Goal: Information Seeking & Learning: Learn about a topic

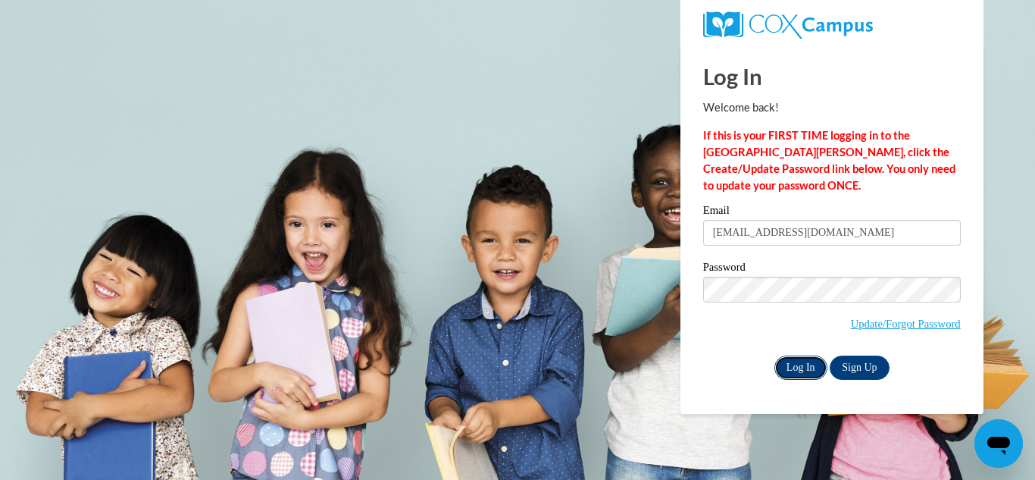
click at [792, 360] on input "Log In" at bounding box center [801, 367] width 53 height 24
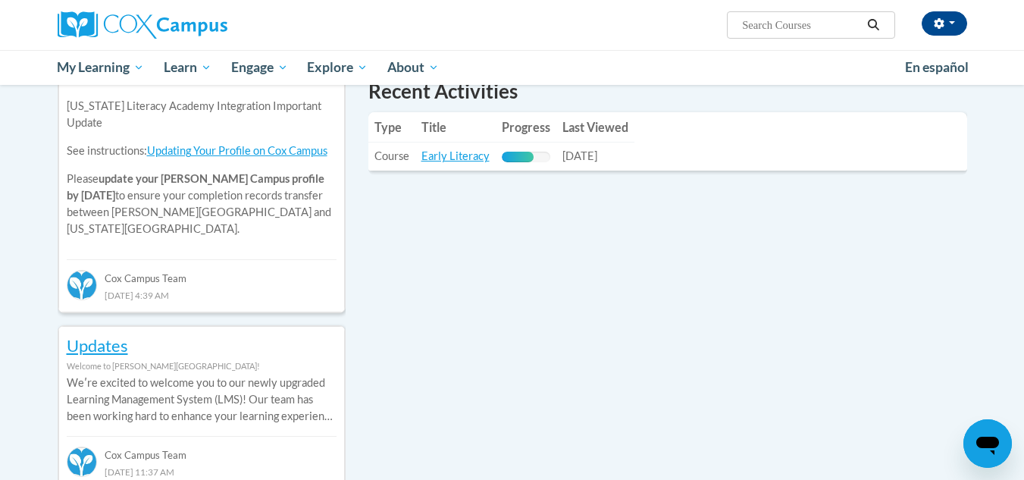
scroll to position [531, 0]
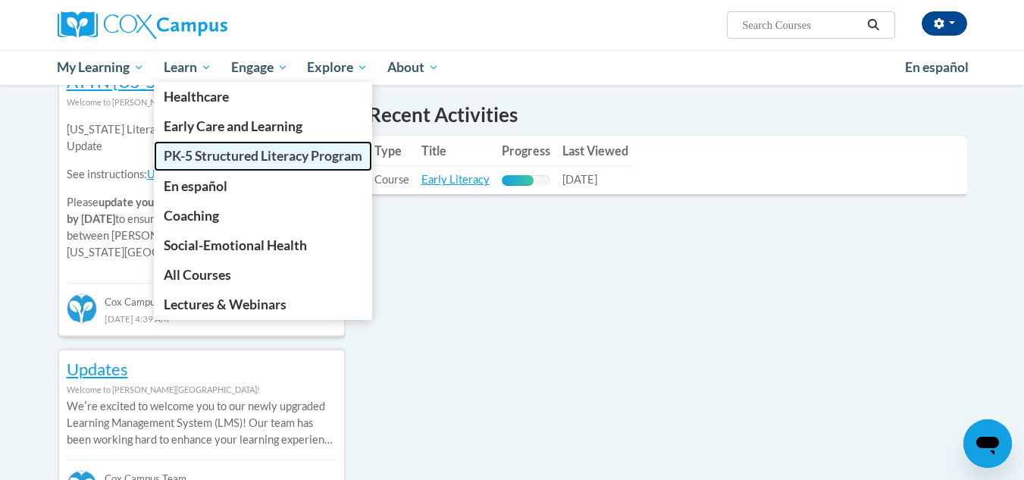
click at [295, 155] on span "PK-5 Structured Literacy Program" at bounding box center [263, 156] width 199 height 16
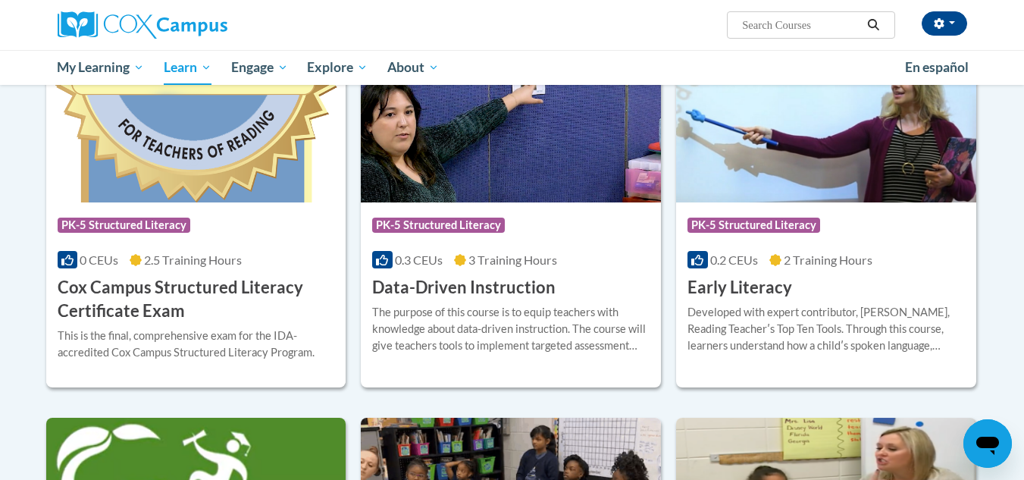
scroll to position [606, 0]
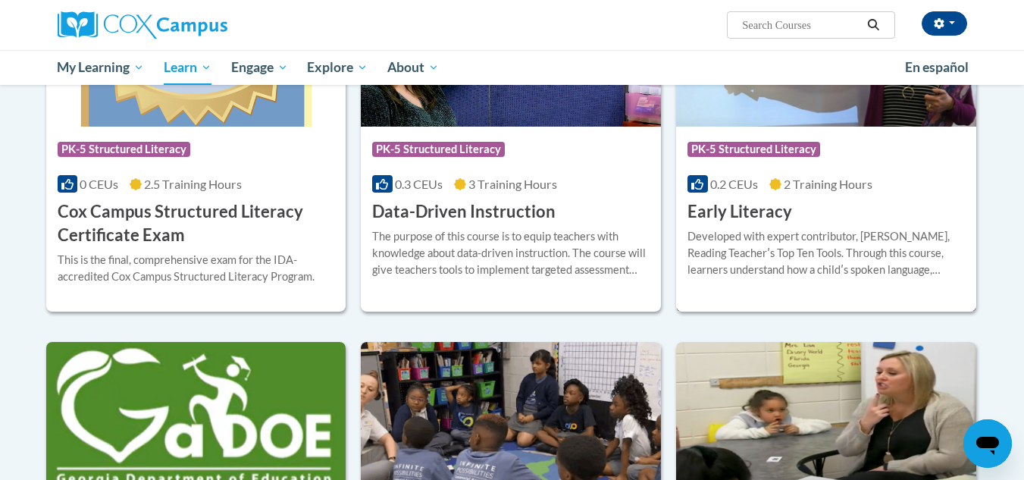
click at [759, 213] on h3 "Early Literacy" at bounding box center [739, 211] width 105 height 23
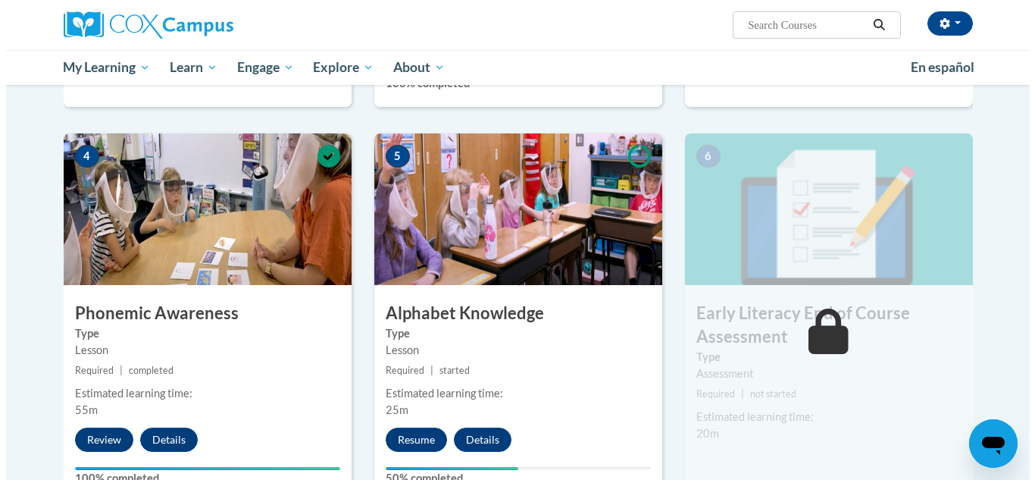
scroll to position [682, 0]
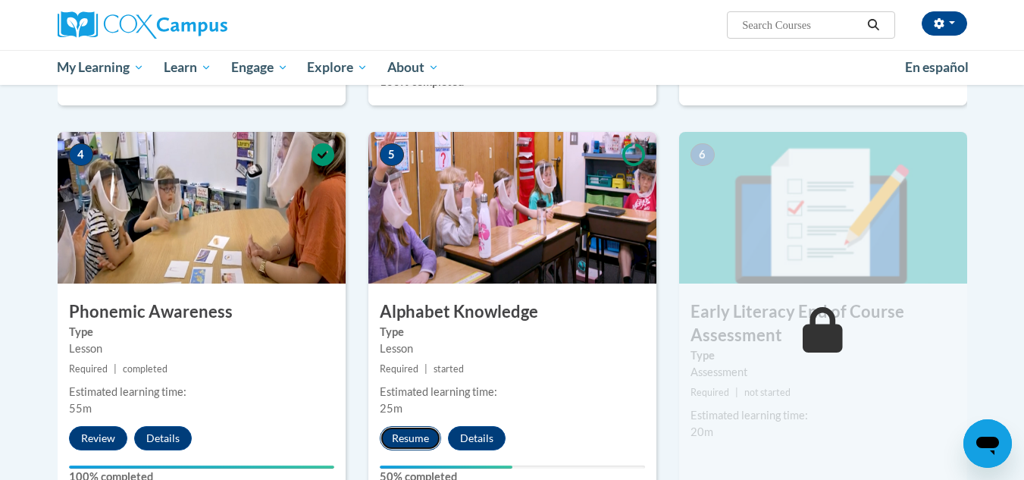
click at [413, 440] on button "Resume" at bounding box center [410, 438] width 61 height 24
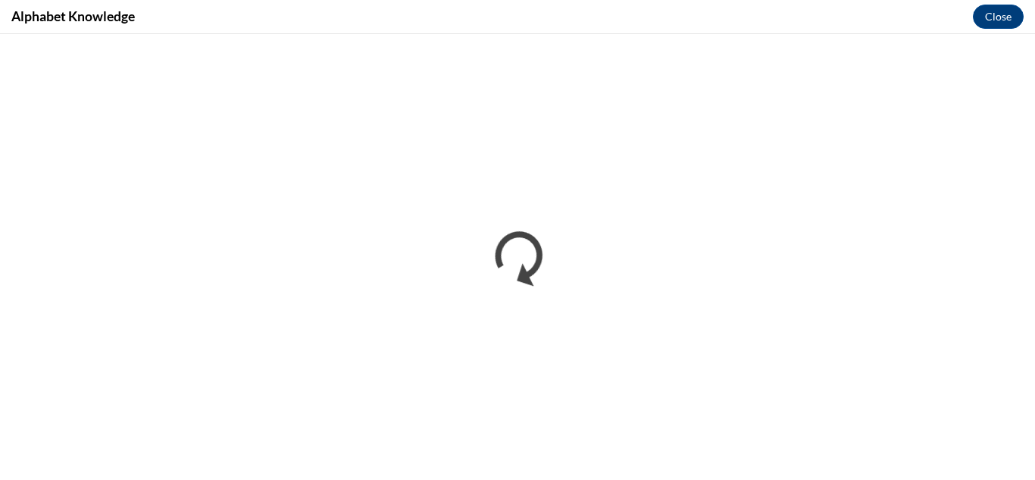
scroll to position [0, 0]
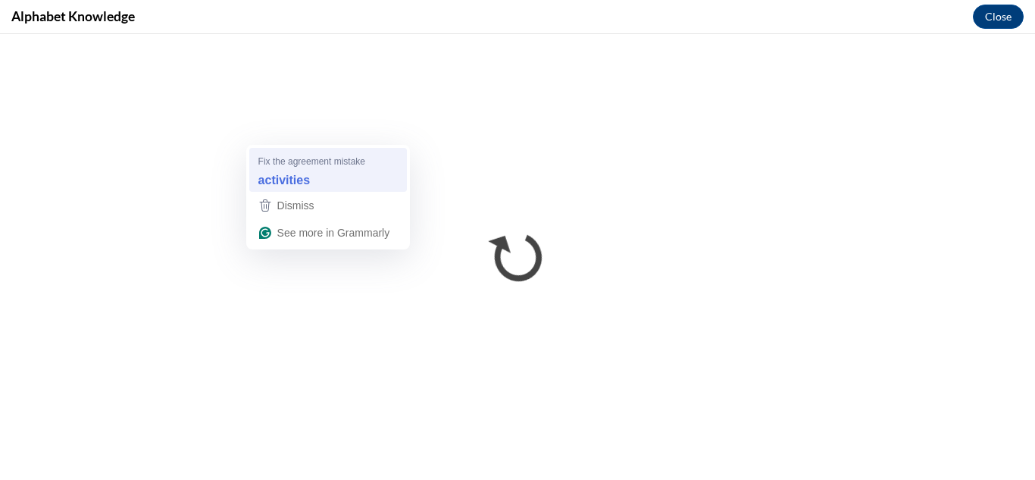
click at [302, 179] on strong "activities" at bounding box center [284, 179] width 52 height 17
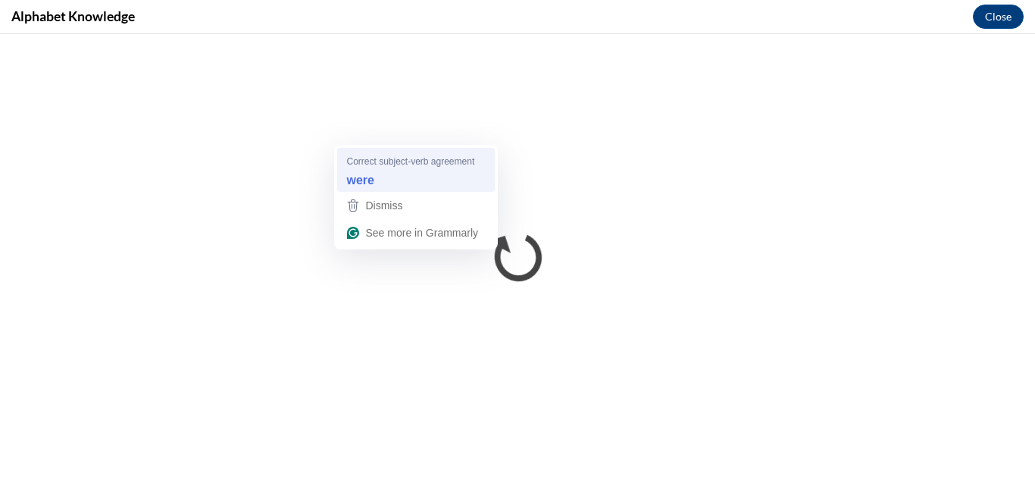
click at [368, 179] on strong "were" at bounding box center [359, 179] width 27 height 17
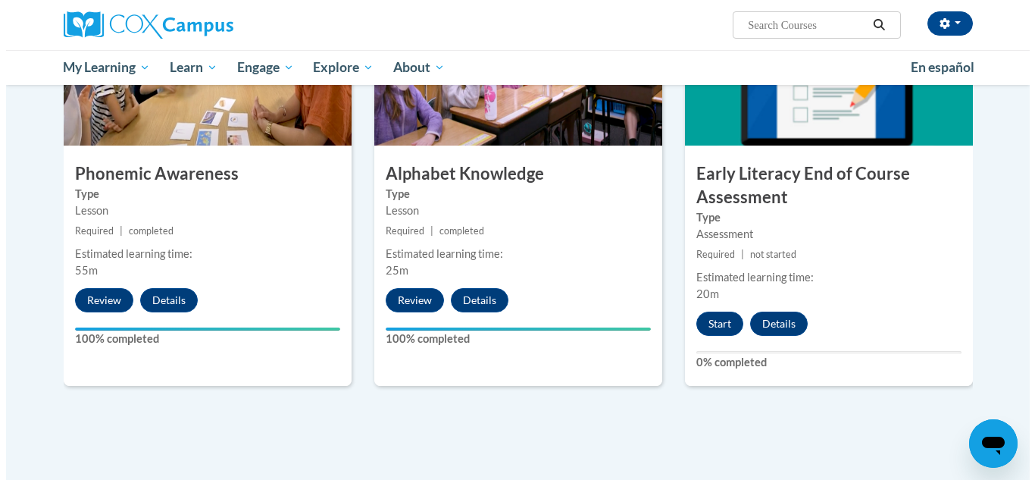
scroll to position [834, 0]
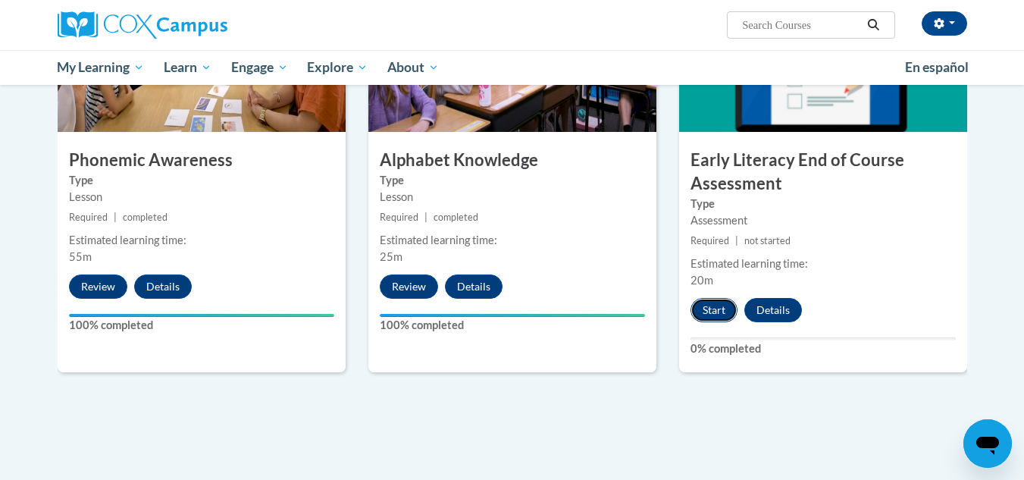
click at [709, 312] on button "Start" at bounding box center [714, 310] width 47 height 24
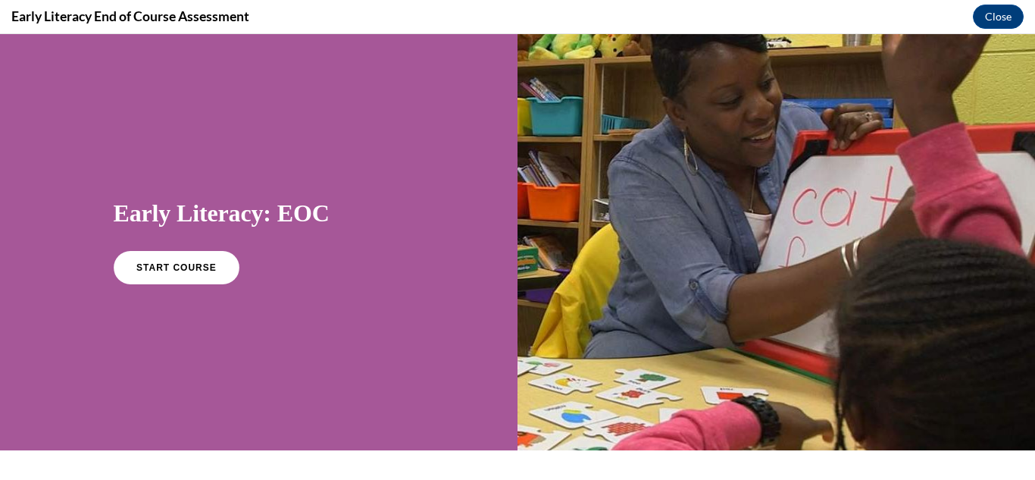
scroll to position [0, 0]
click at [181, 263] on span "START COURSE" at bounding box center [176, 268] width 84 height 11
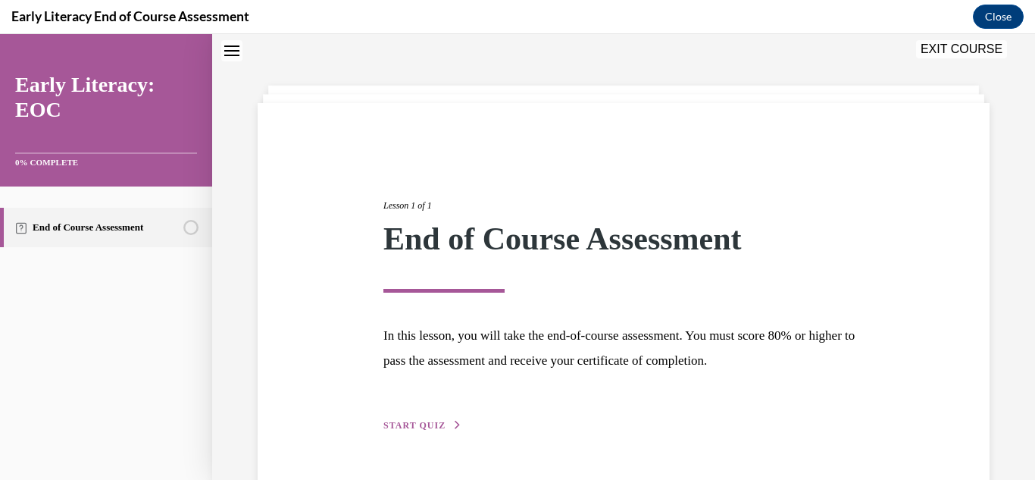
scroll to position [91, 0]
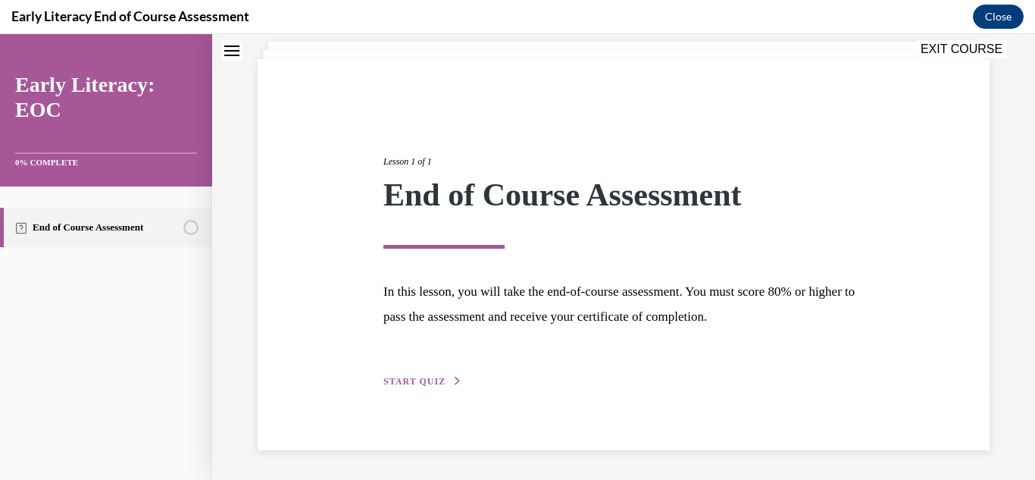
click at [428, 380] on span "START QUIZ" at bounding box center [415, 381] width 62 height 11
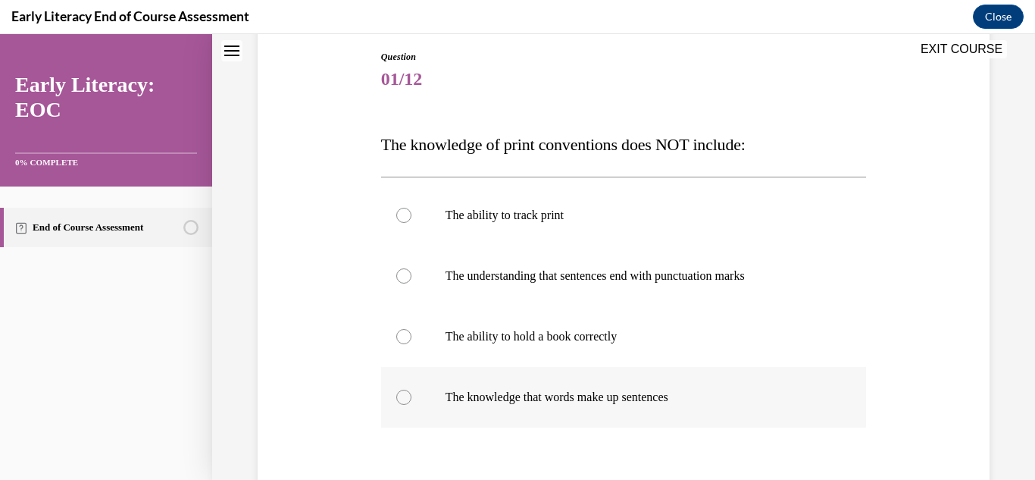
scroll to position [243, 0]
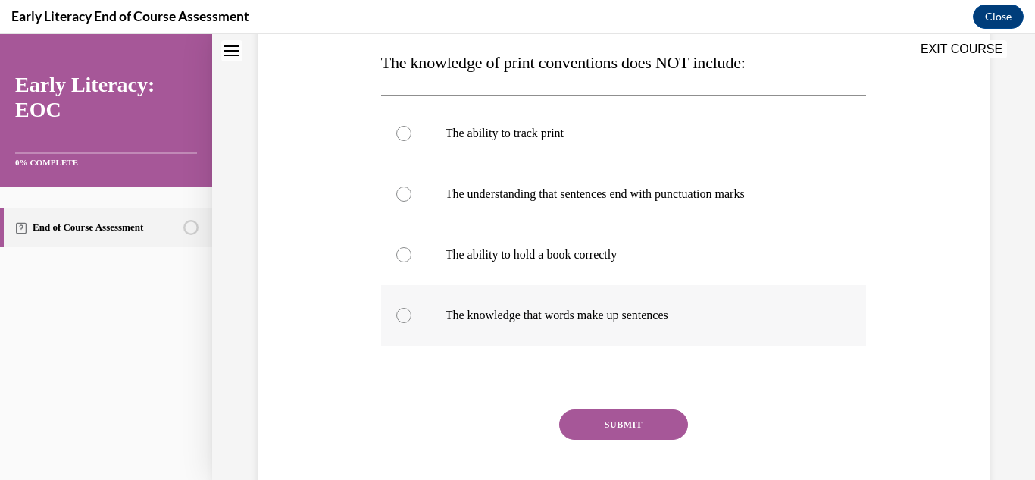
drag, startPoint x: 405, startPoint y: 255, endPoint x: 527, endPoint y: 315, distance: 135.6
click at [407, 256] on div at bounding box center [403, 254] width 15 height 15
click at [631, 421] on button "SUBMIT" at bounding box center [623, 424] width 129 height 30
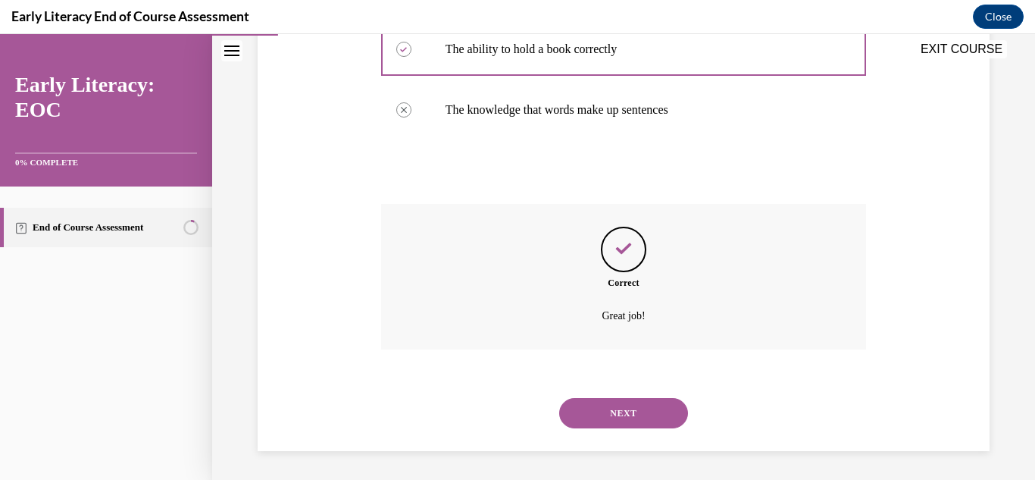
scroll to position [449, 0]
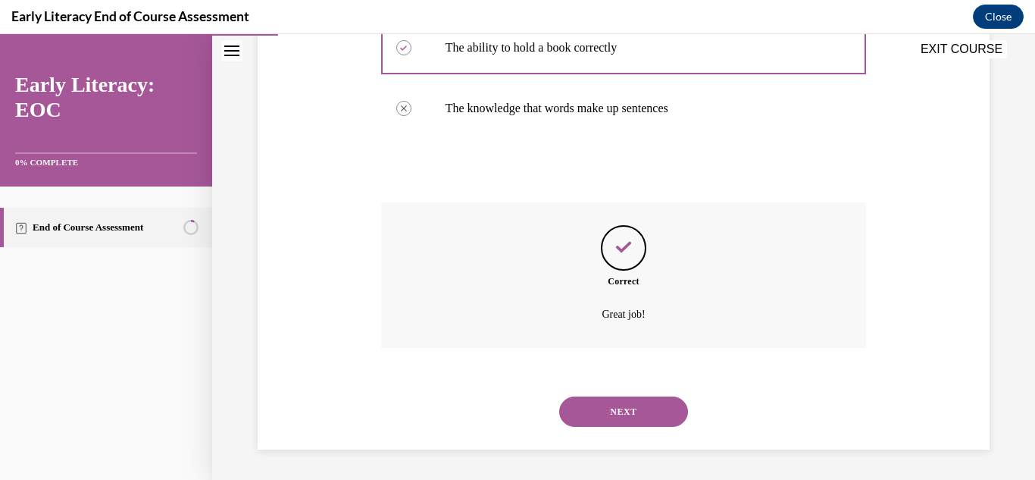
click at [628, 415] on button "NEXT" at bounding box center [623, 411] width 129 height 30
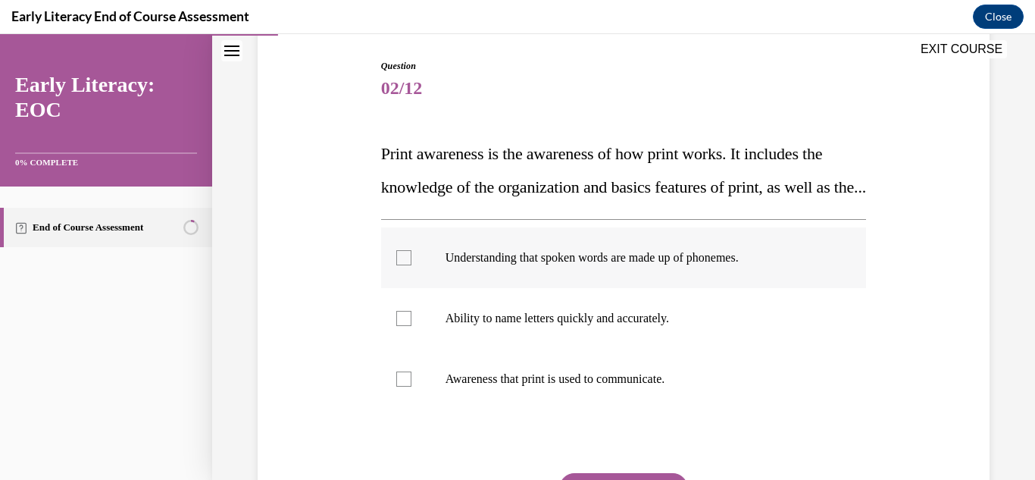
scroll to position [227, 0]
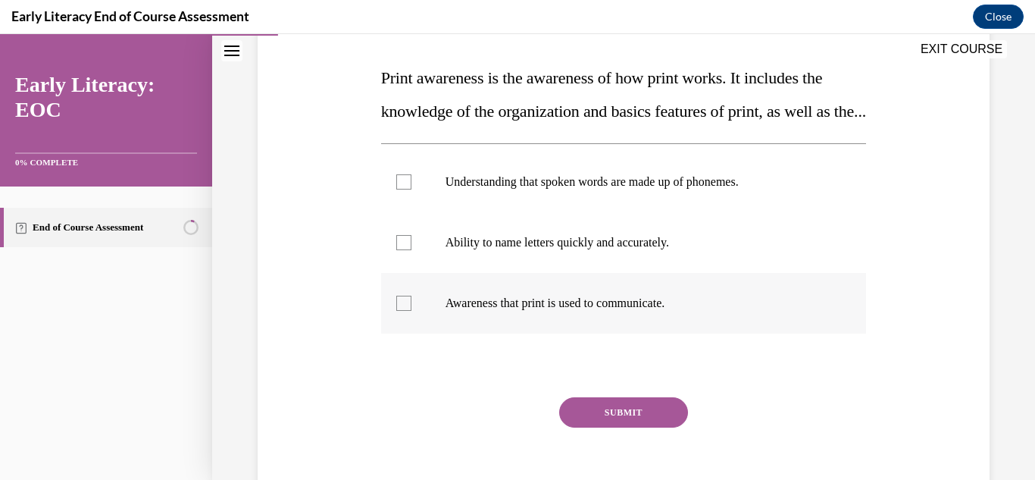
drag, startPoint x: 409, startPoint y: 338, endPoint x: 421, endPoint y: 337, distance: 13.0
click at [411, 334] on div at bounding box center [624, 303] width 486 height 61
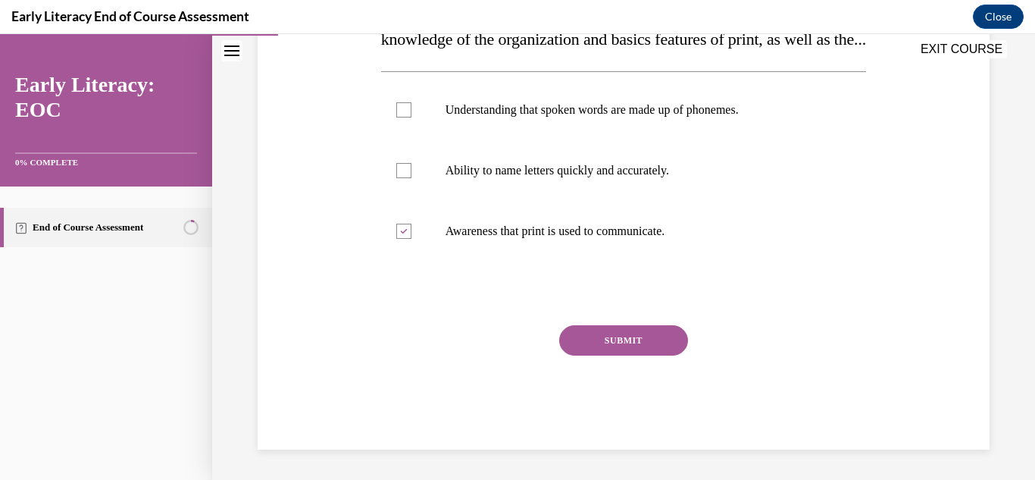
scroll to position [333, 0]
click at [625, 343] on button "SUBMIT" at bounding box center [623, 340] width 129 height 30
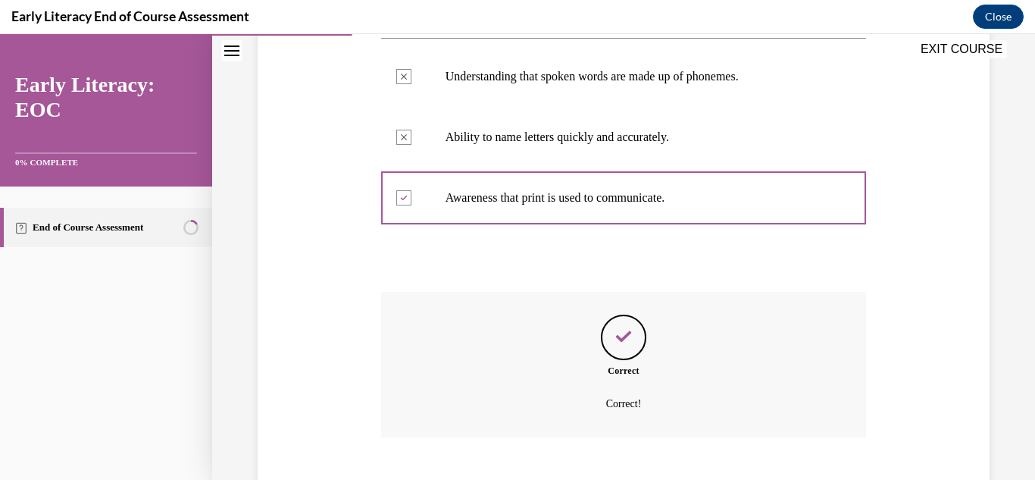
scroll to position [456, 0]
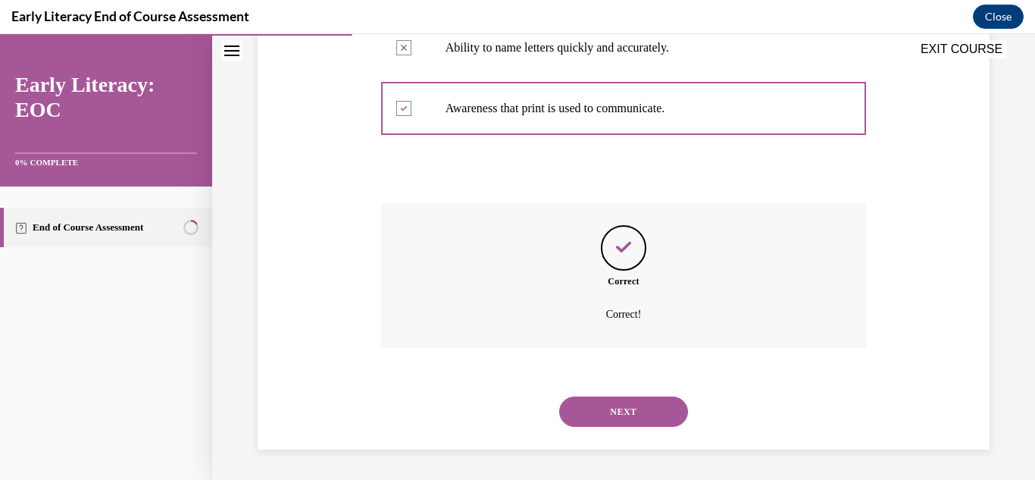
click at [613, 408] on button "NEXT" at bounding box center [623, 411] width 129 height 30
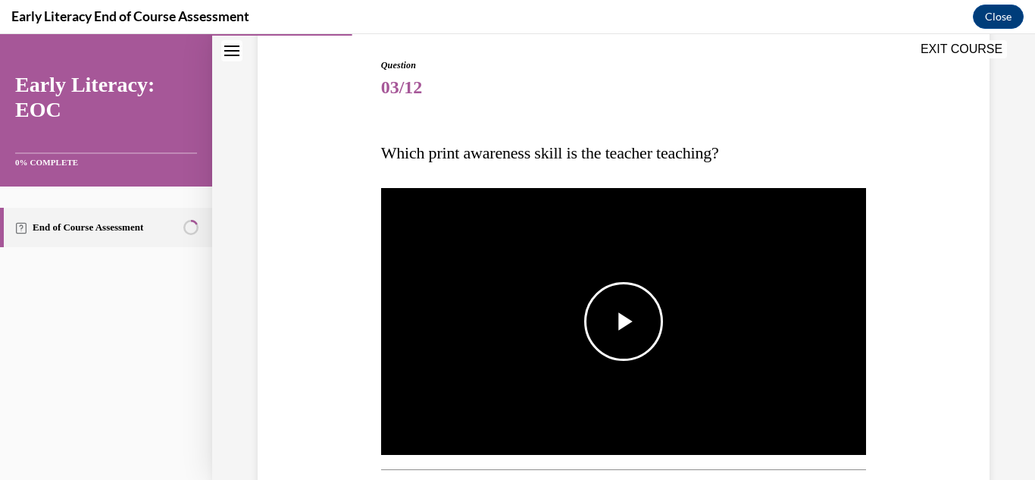
scroll to position [152, 0]
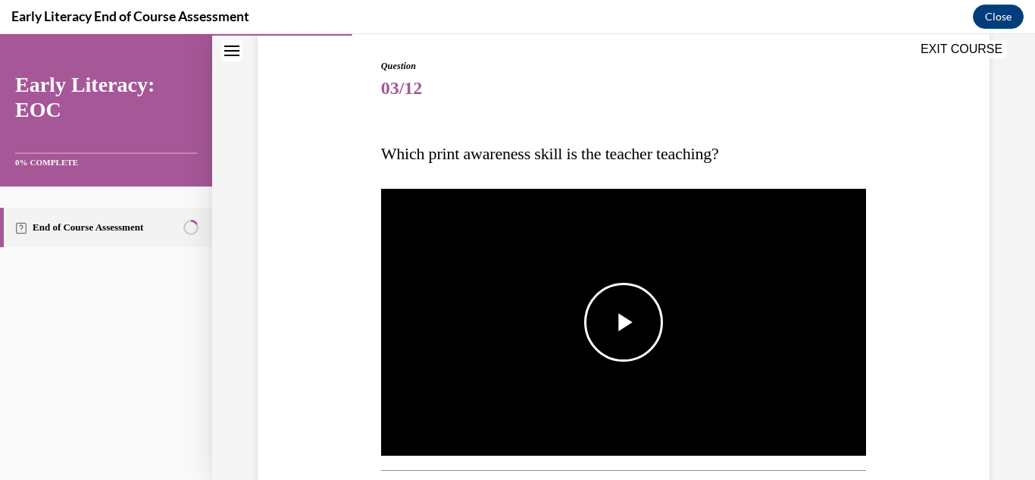
click at [624, 322] on span "Video player" at bounding box center [624, 322] width 0 height 0
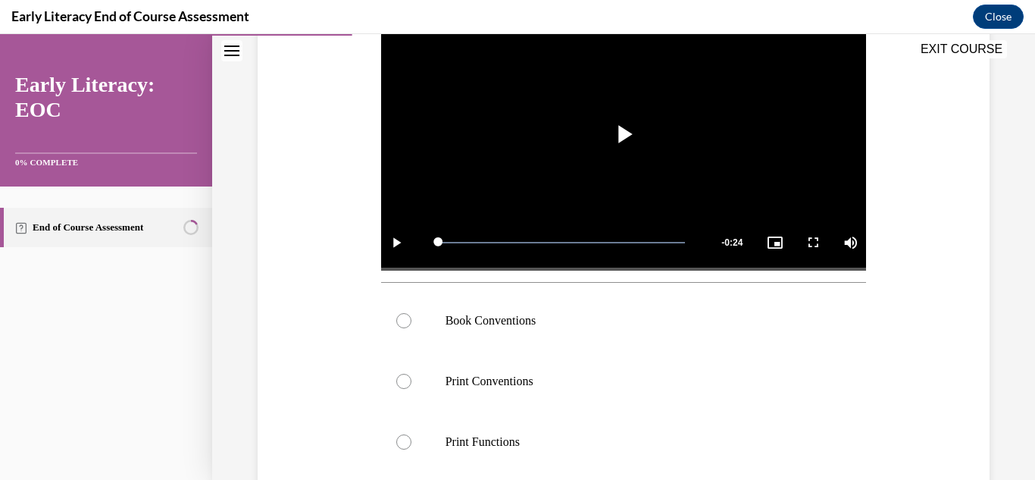
scroll to position [455, 0]
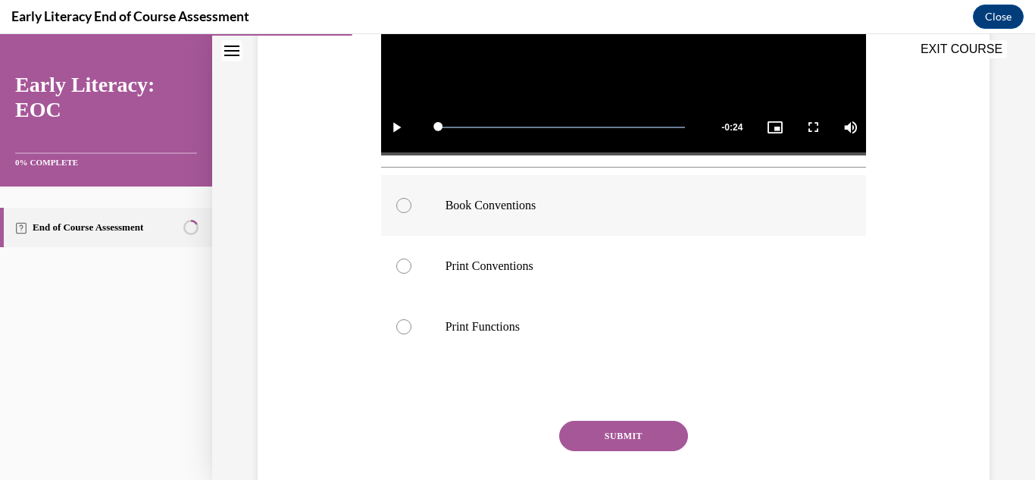
click at [401, 202] on div at bounding box center [403, 205] width 15 height 15
click at [611, 424] on button "SUBMIT" at bounding box center [623, 436] width 129 height 30
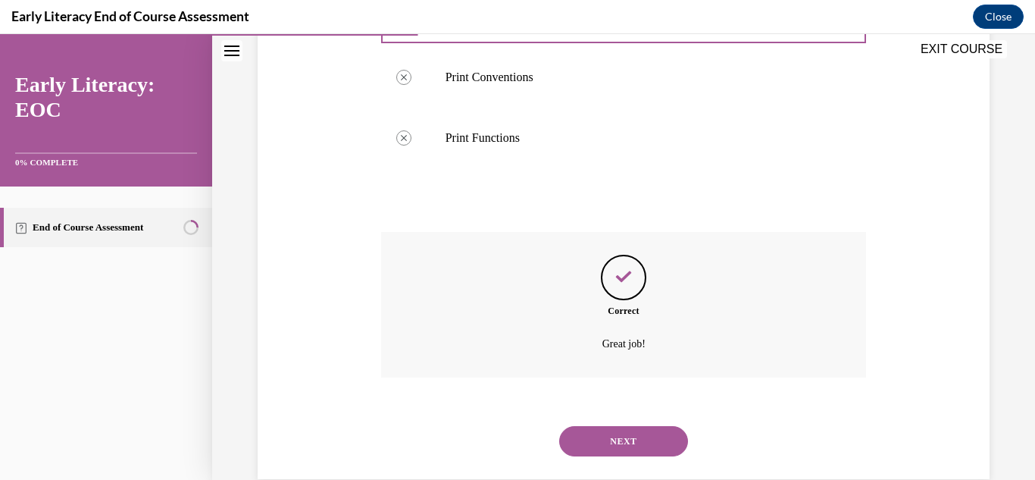
scroll to position [669, 0]
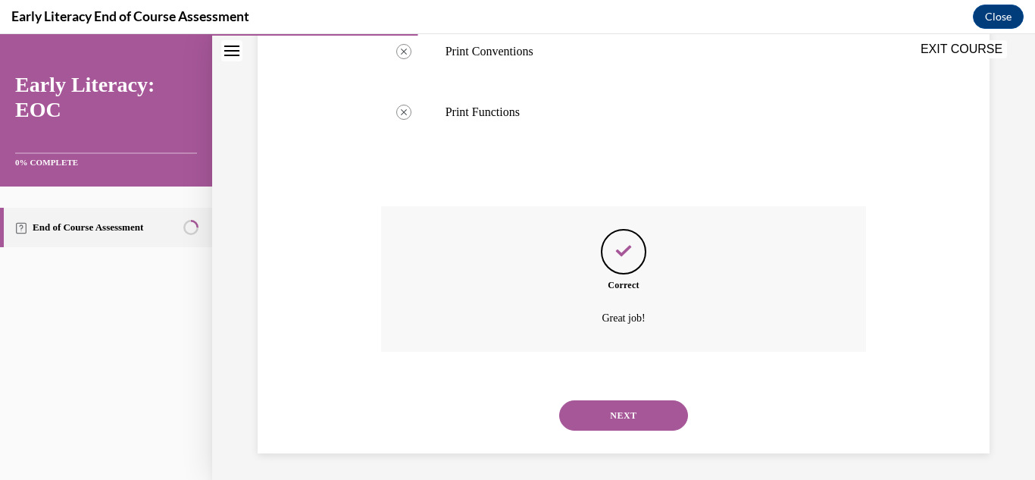
click at [623, 412] on button "NEXT" at bounding box center [623, 415] width 129 height 30
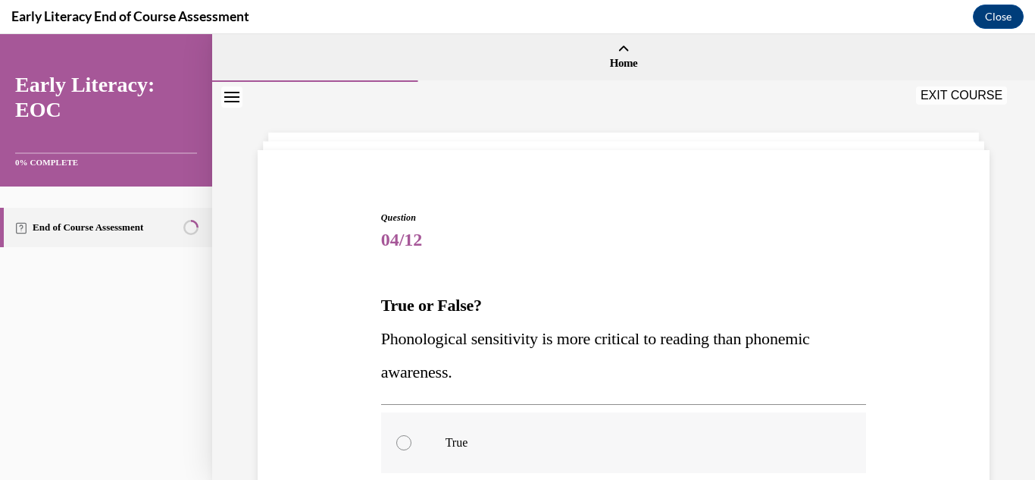
scroll to position [76, 0]
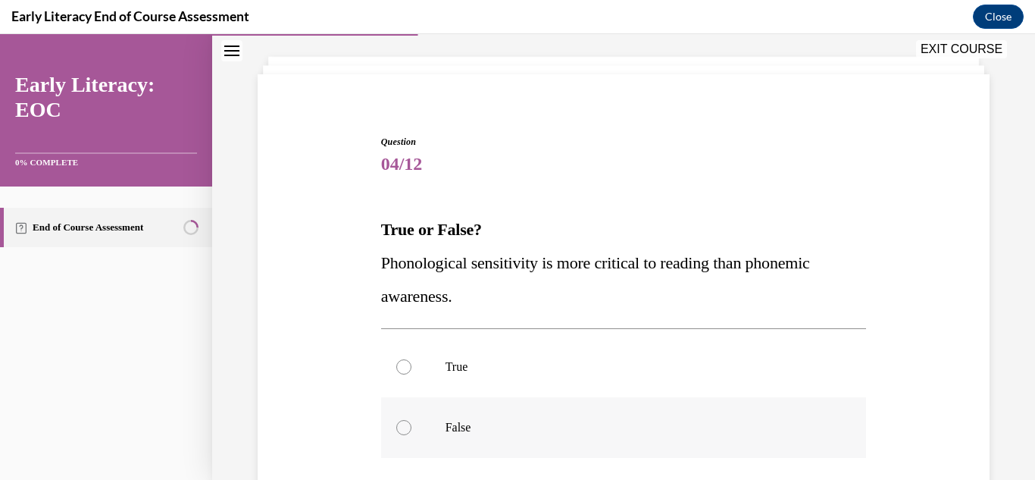
click at [397, 428] on div at bounding box center [403, 427] width 15 height 15
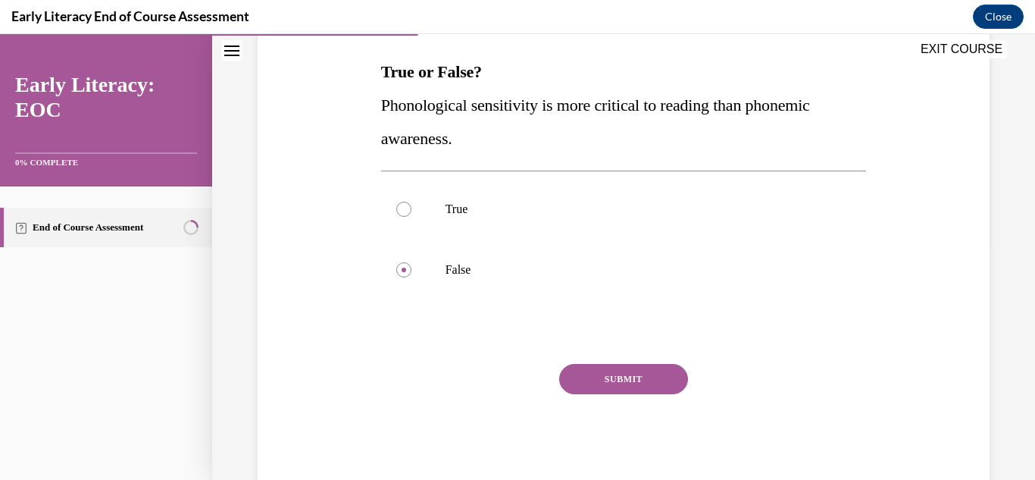
scroll to position [272, 0]
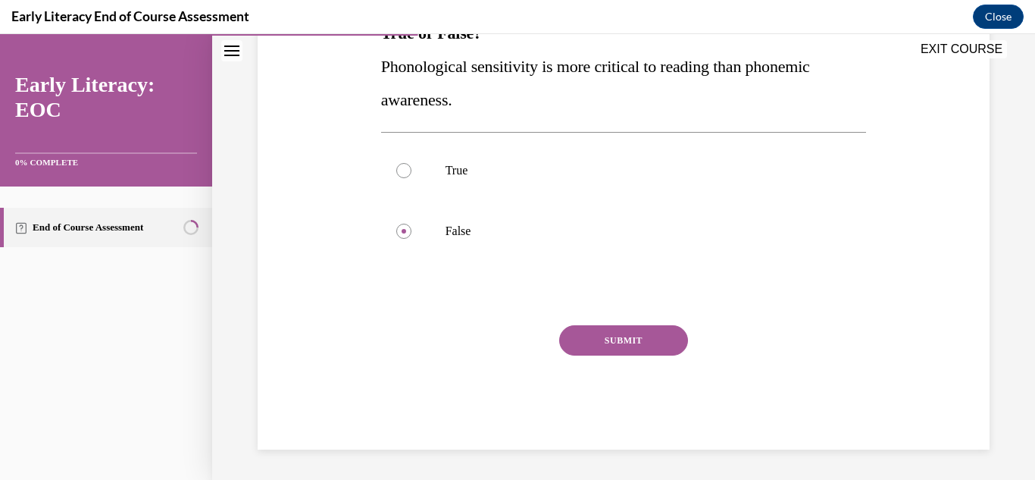
click at [620, 345] on button "SUBMIT" at bounding box center [623, 340] width 129 height 30
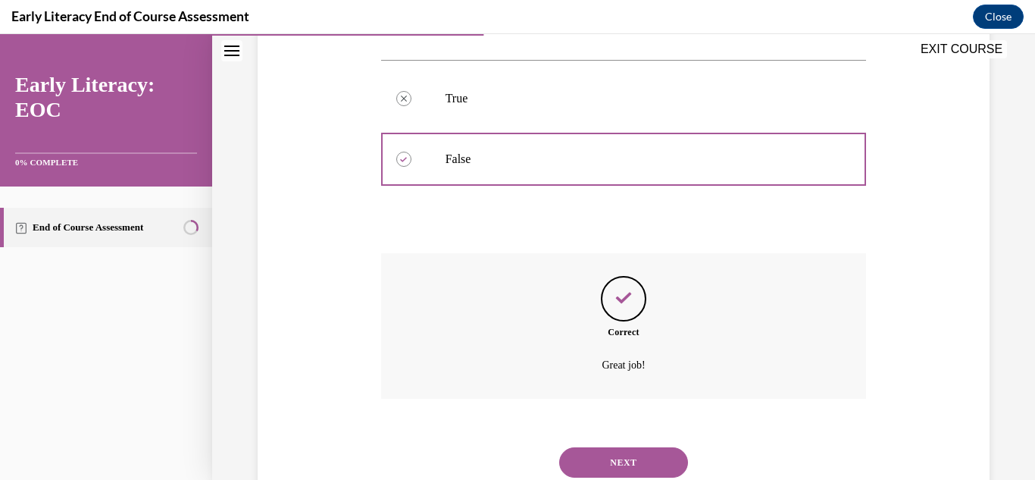
scroll to position [395, 0]
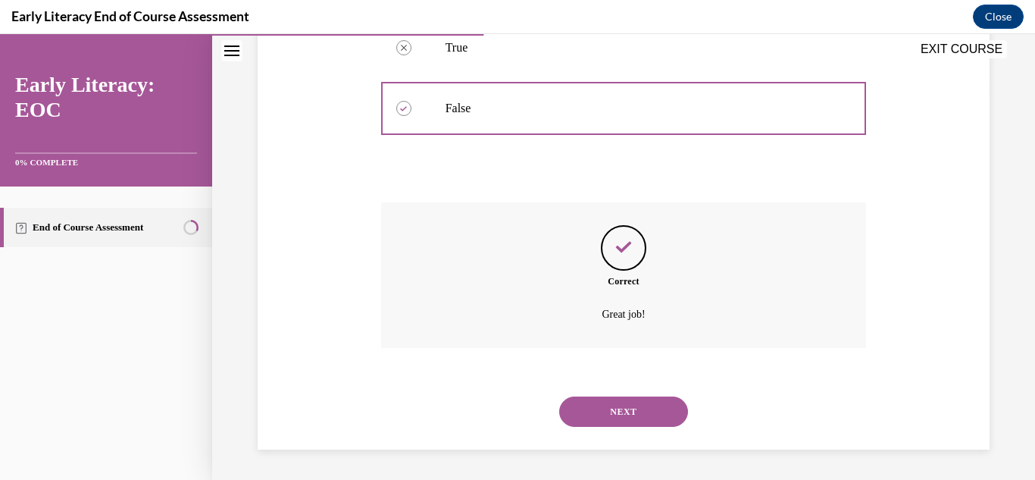
click at [620, 406] on button "NEXT" at bounding box center [623, 411] width 129 height 30
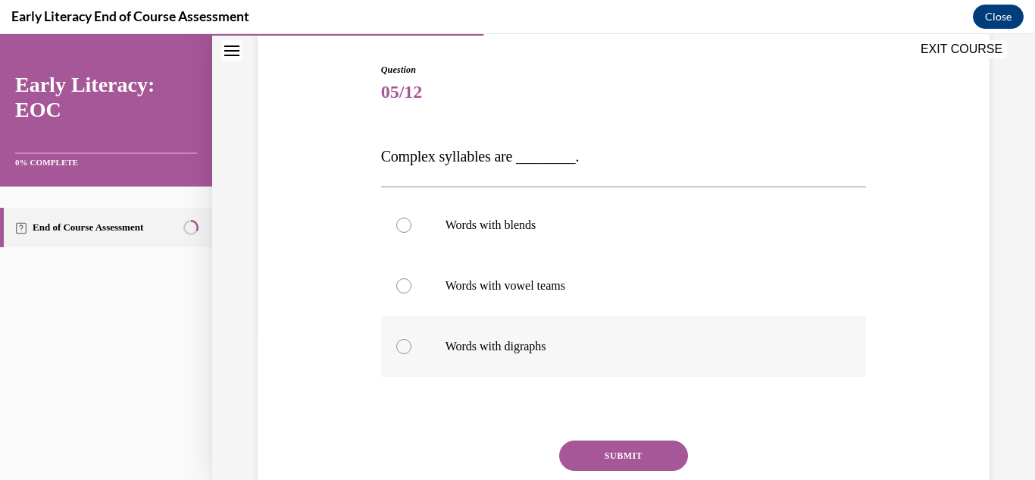
scroll to position [152, 0]
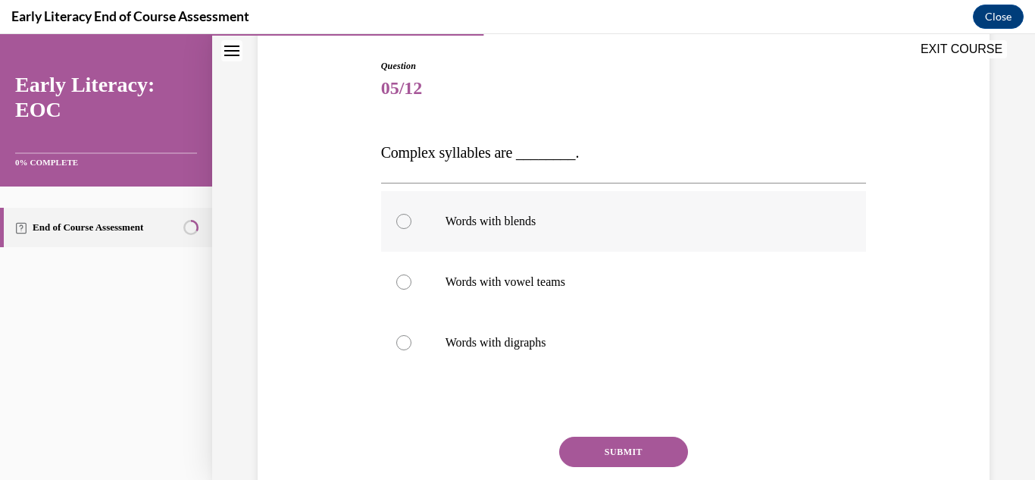
click at [399, 223] on div at bounding box center [403, 221] width 15 height 15
click at [399, 346] on div at bounding box center [403, 342] width 15 height 15
click at [399, 225] on div at bounding box center [403, 221] width 15 height 15
click at [631, 445] on button "SUBMIT" at bounding box center [623, 452] width 129 height 30
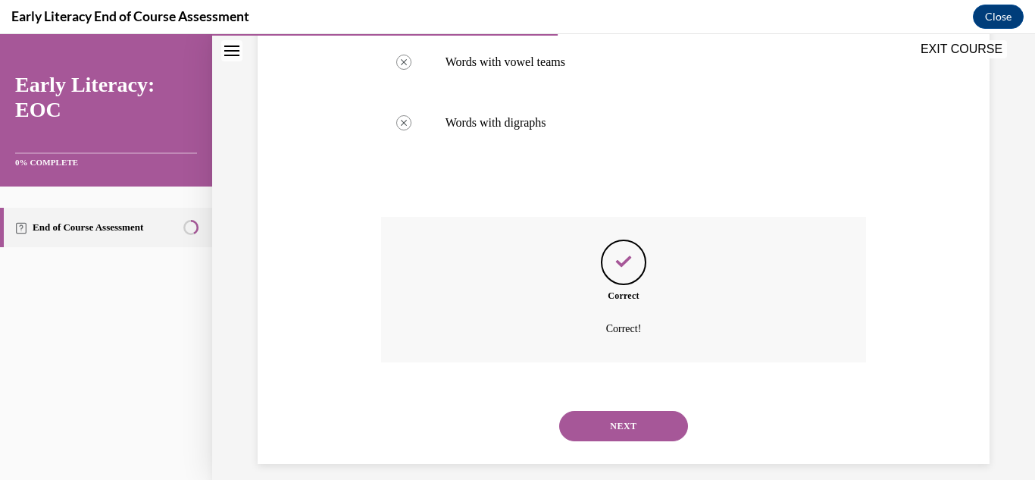
scroll to position [386, 0]
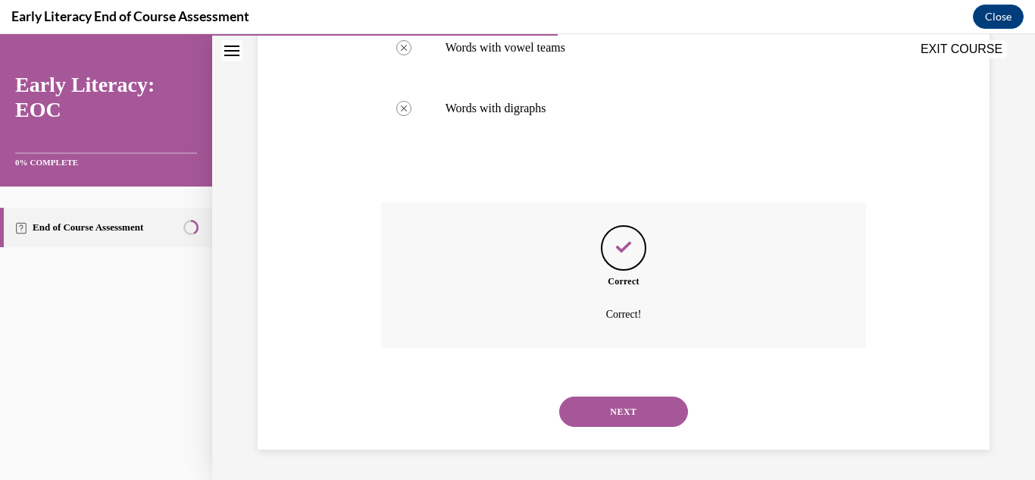
click at [617, 410] on button "NEXT" at bounding box center [623, 411] width 129 height 30
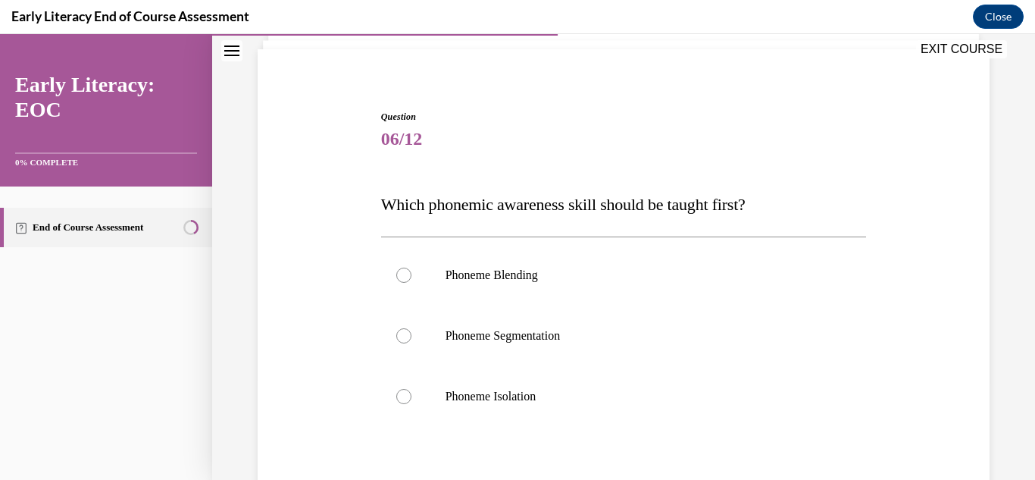
scroll to position [227, 0]
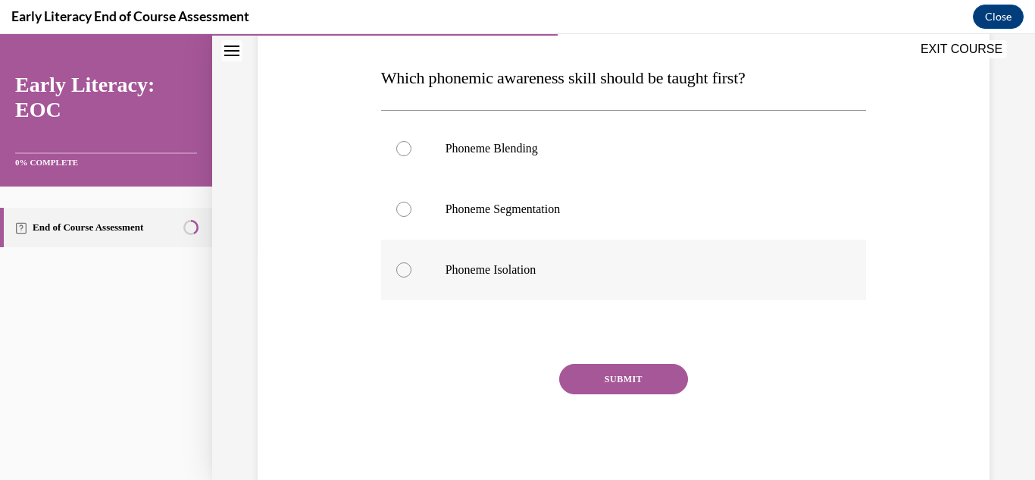
click at [401, 268] on div at bounding box center [403, 269] width 15 height 15
click at [623, 367] on button "SUBMIT" at bounding box center [623, 379] width 129 height 30
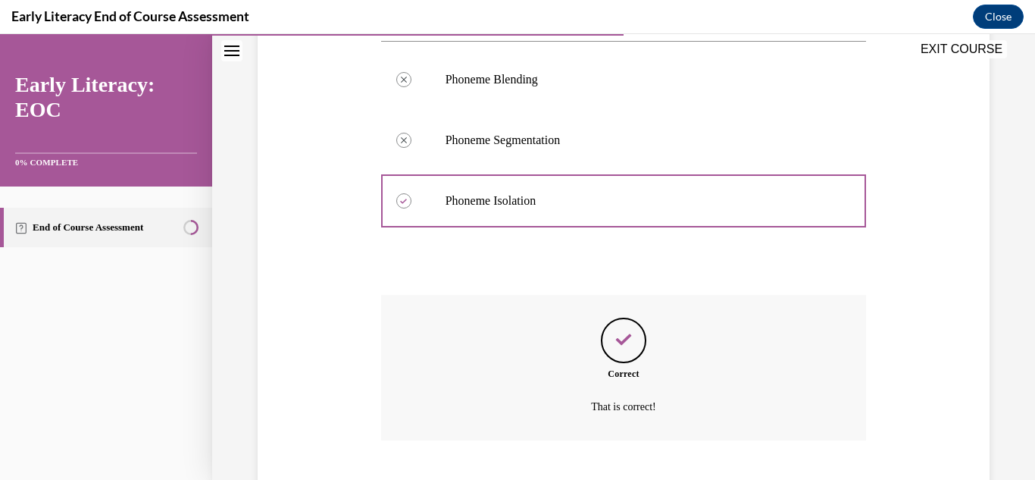
scroll to position [389, 0]
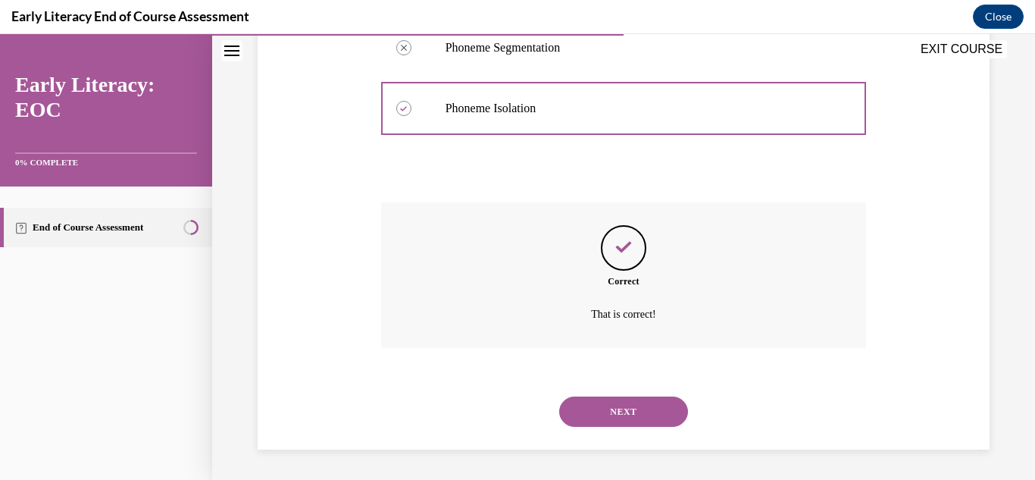
click at [627, 408] on button "NEXT" at bounding box center [623, 411] width 129 height 30
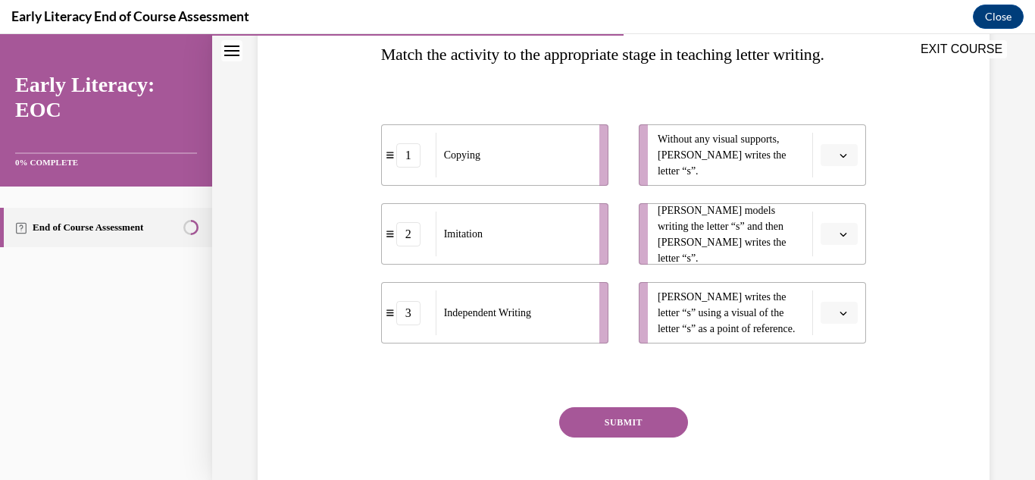
scroll to position [228, 0]
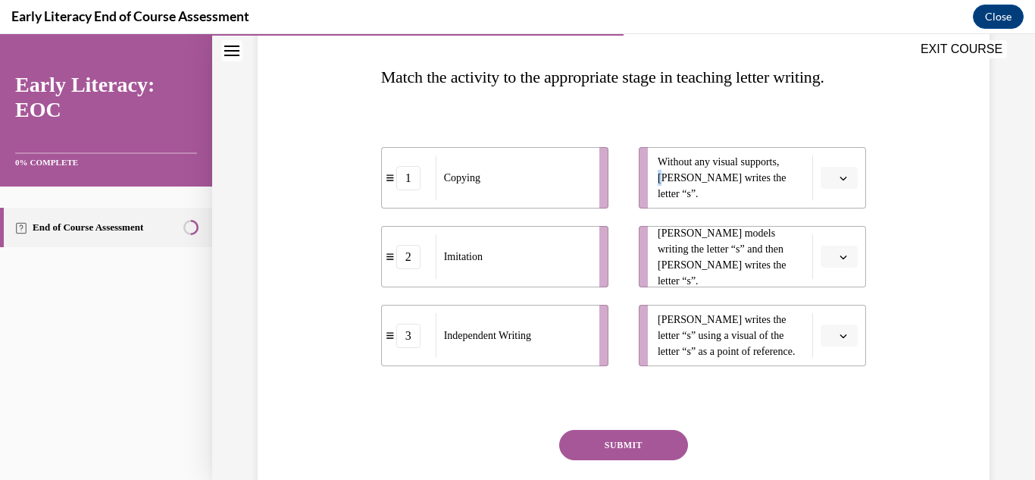
drag, startPoint x: 656, startPoint y: 222, endPoint x: 631, endPoint y: 241, distance: 31.4
click at [631, 241] on ul "Without any visual supports, Tina writes the letter “s”. Mr. Brown models writi…" at bounding box center [745, 256] width 243 height 219
click at [840, 182] on icon "button" at bounding box center [844, 178] width 8 height 8
click at [826, 336] on span "3" at bounding box center [824, 336] width 5 height 12
click at [840, 340] on icon "button" at bounding box center [844, 336] width 8 height 8
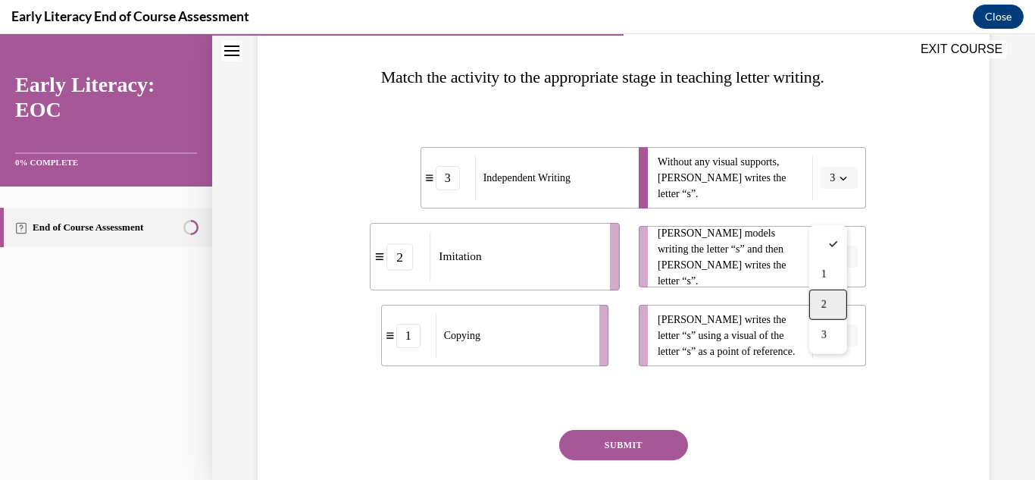
click at [824, 303] on span "2" at bounding box center [824, 305] width 5 height 12
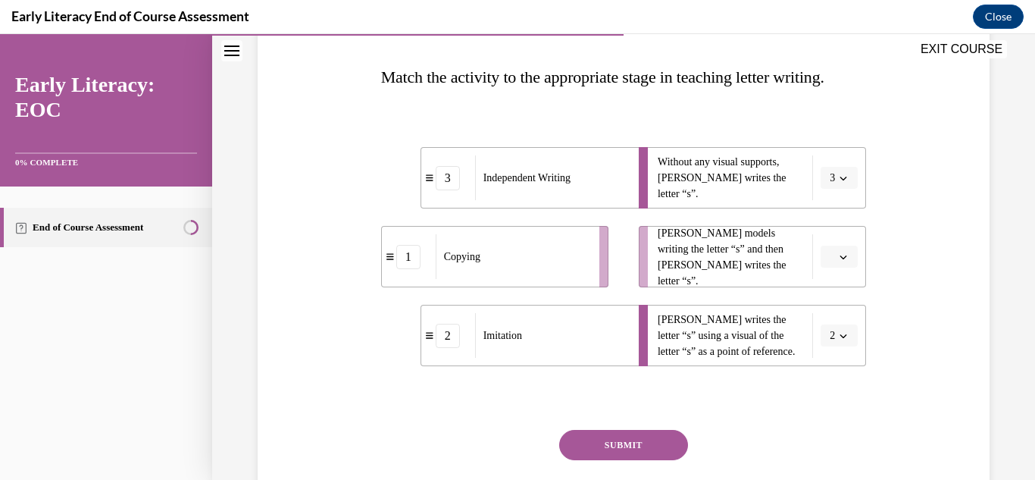
click at [841, 259] on icon "button" at bounding box center [844, 257] width 7 height 4
click at [826, 355] on div "1" at bounding box center [829, 354] width 38 height 30
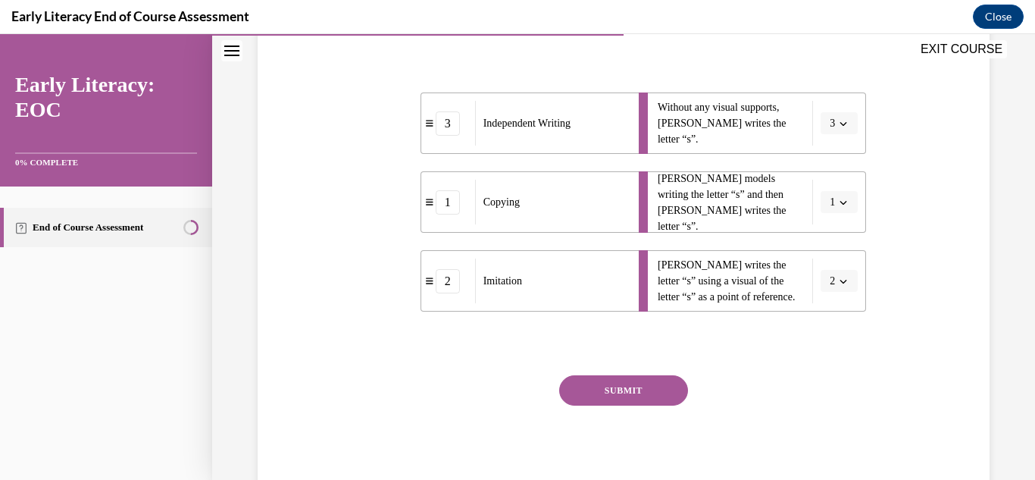
scroll to position [366, 0]
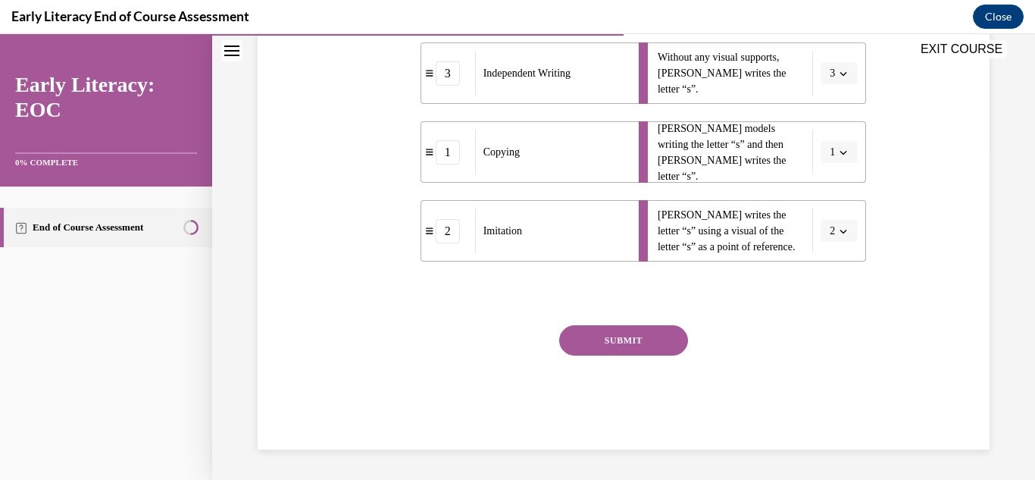
click at [612, 342] on button "SUBMIT" at bounding box center [623, 340] width 129 height 30
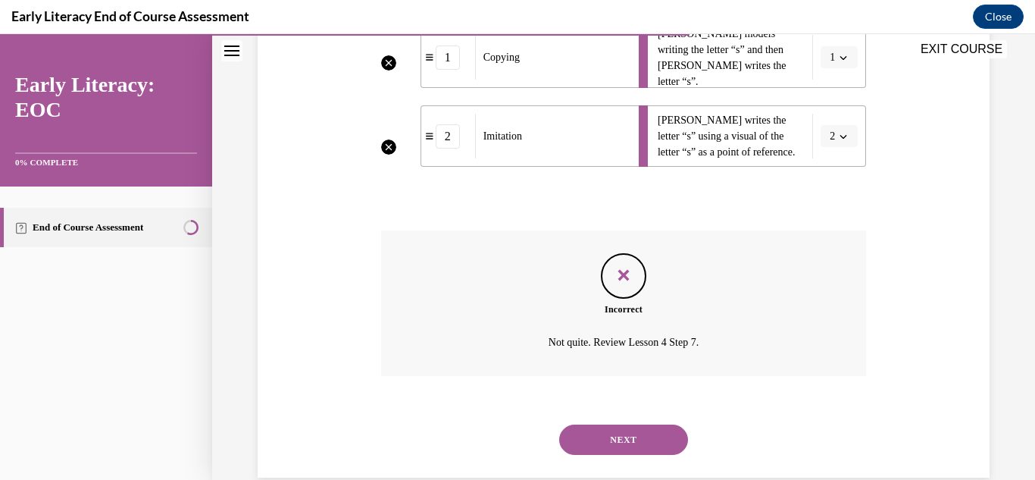
scroll to position [489, 0]
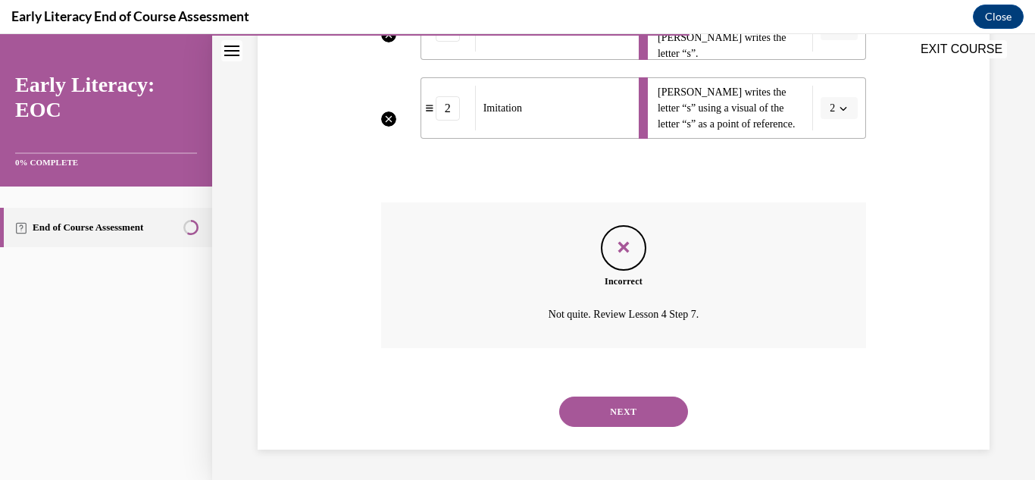
click at [630, 405] on button "NEXT" at bounding box center [623, 411] width 129 height 30
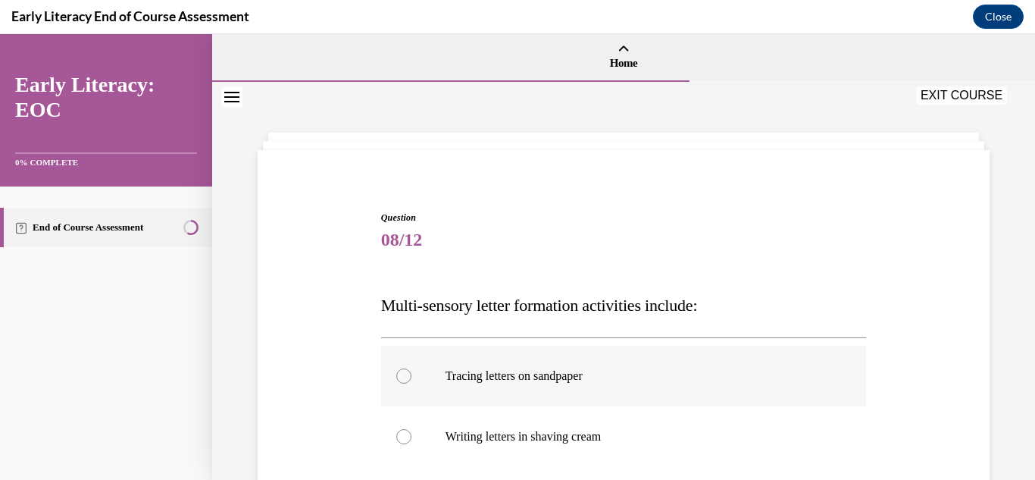
scroll to position [227, 0]
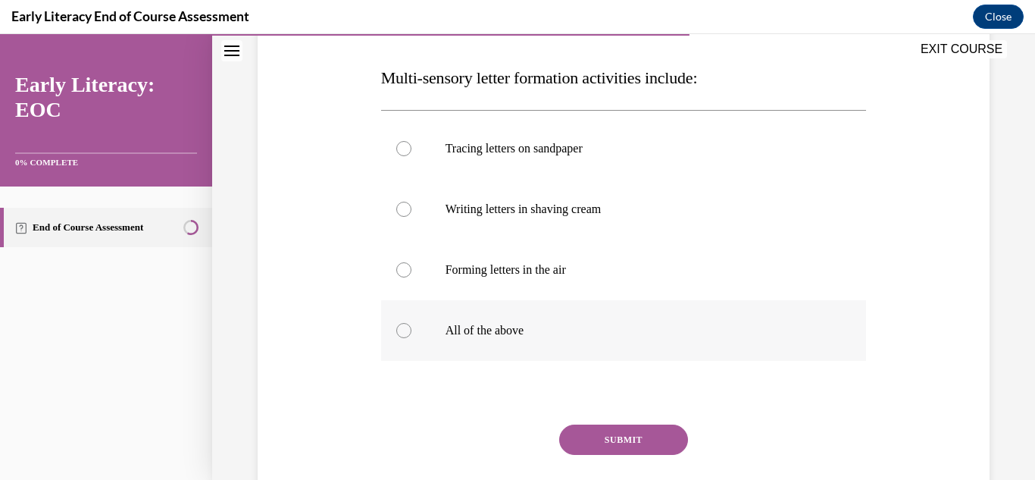
drag, startPoint x: 406, startPoint y: 330, endPoint x: 513, endPoint y: 358, distance: 110.3
click at [407, 330] on div at bounding box center [403, 330] width 15 height 15
click at [621, 437] on button "SUBMIT" at bounding box center [623, 439] width 129 height 30
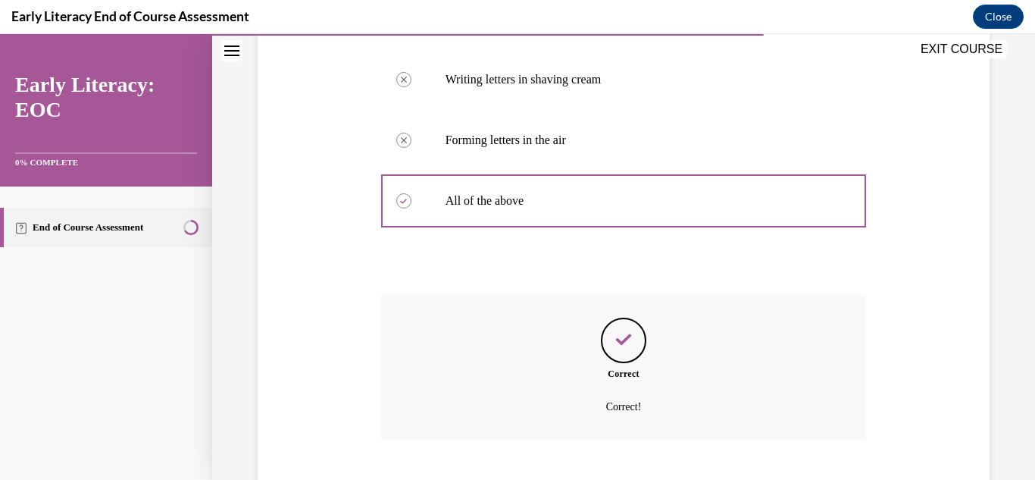
scroll to position [449, 0]
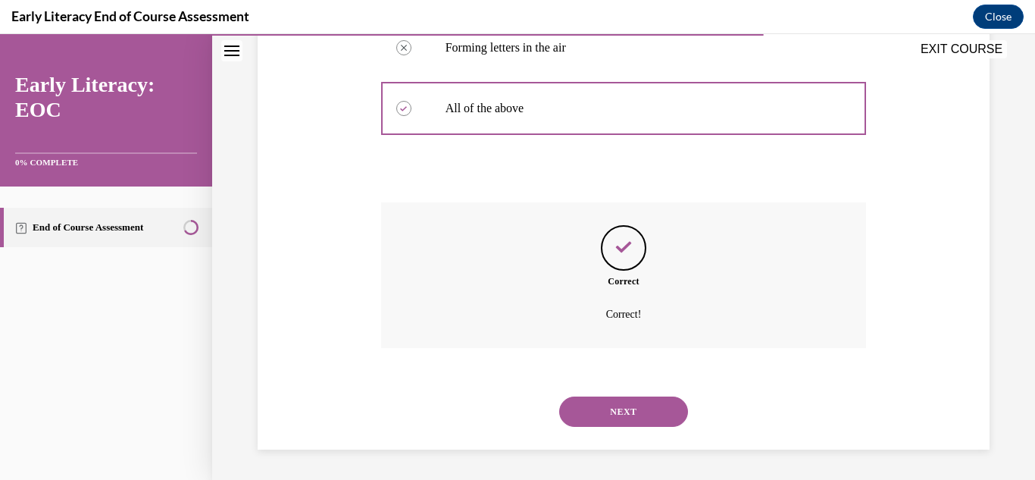
click at [630, 412] on button "NEXT" at bounding box center [623, 411] width 129 height 30
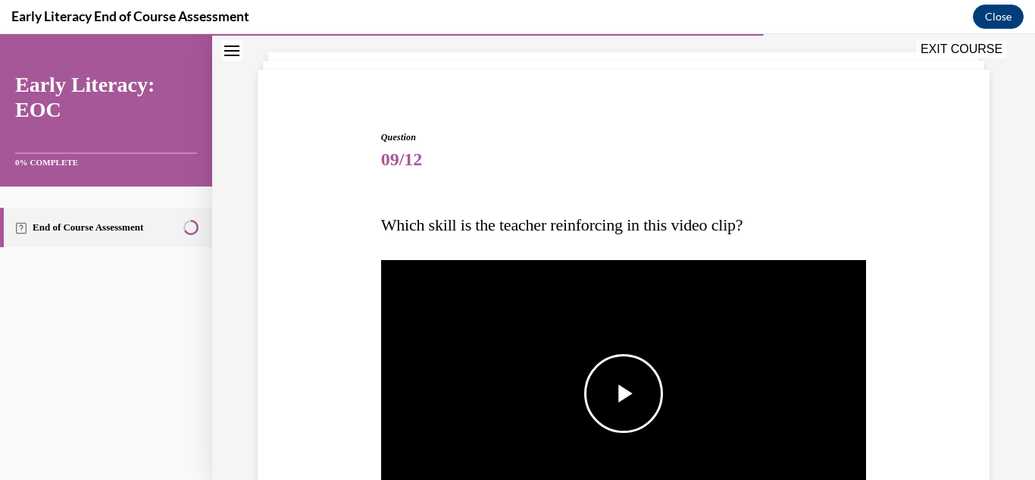
scroll to position [227, 0]
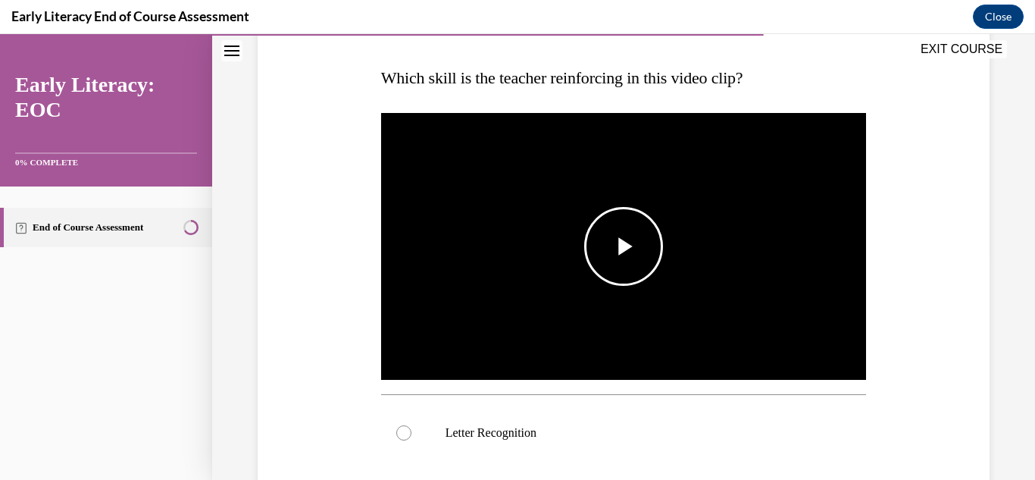
click at [624, 246] on span "Video player" at bounding box center [624, 246] width 0 height 0
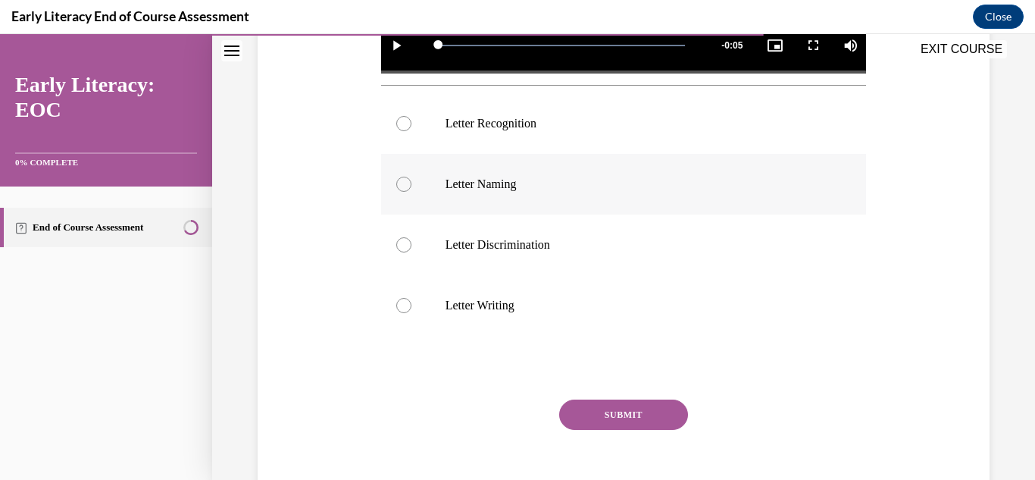
scroll to position [380, 0]
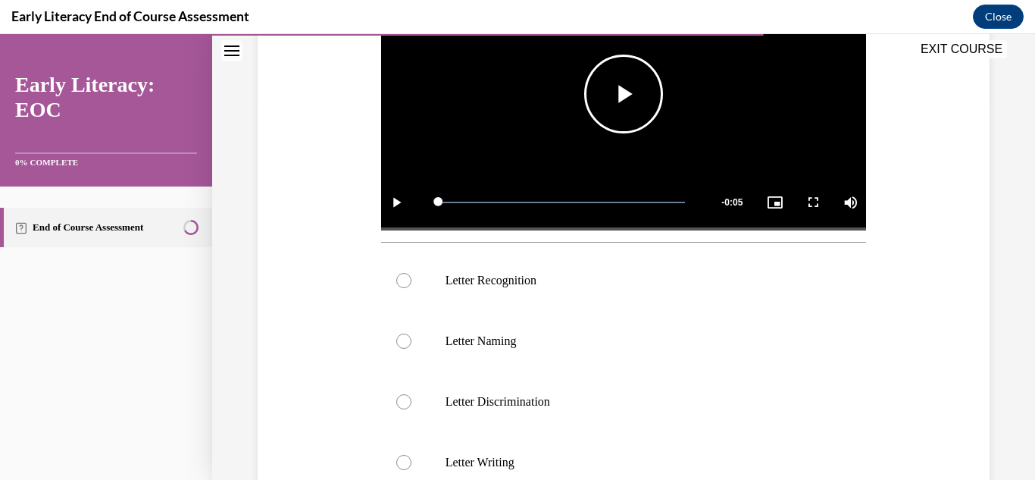
click at [624, 94] on span "Video player" at bounding box center [624, 94] width 0 height 0
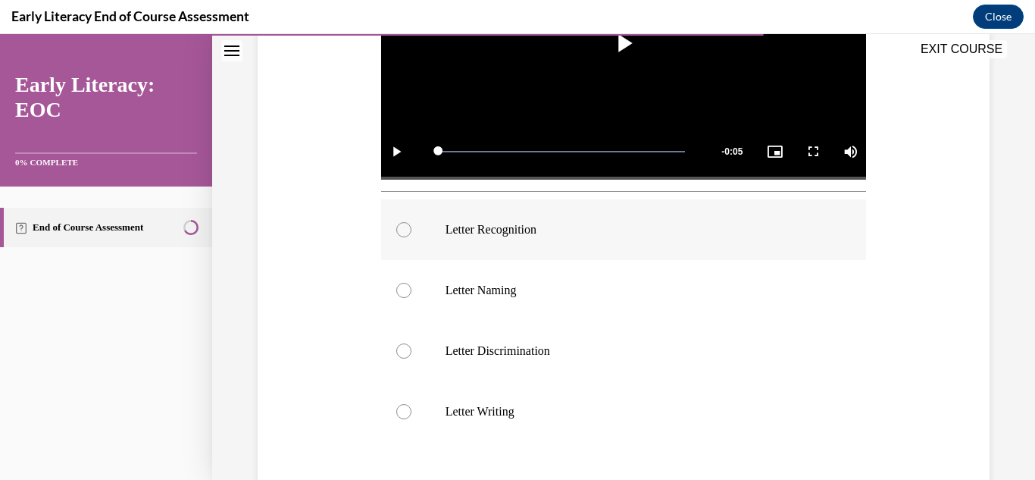
scroll to position [531, 0]
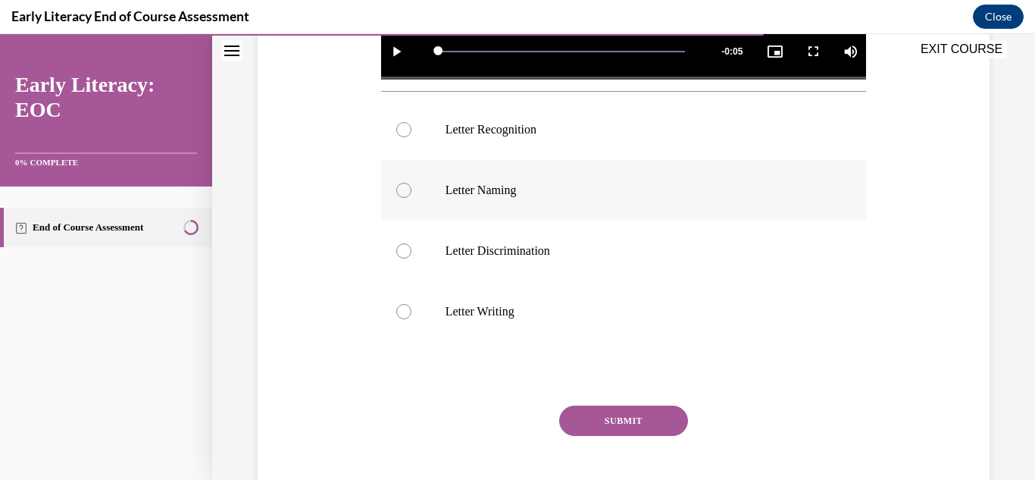
drag, startPoint x: 404, startPoint y: 192, endPoint x: 451, endPoint y: 210, distance: 50.4
click at [405, 191] on div at bounding box center [403, 190] width 15 height 15
click at [621, 418] on button "SUBMIT" at bounding box center [623, 421] width 129 height 30
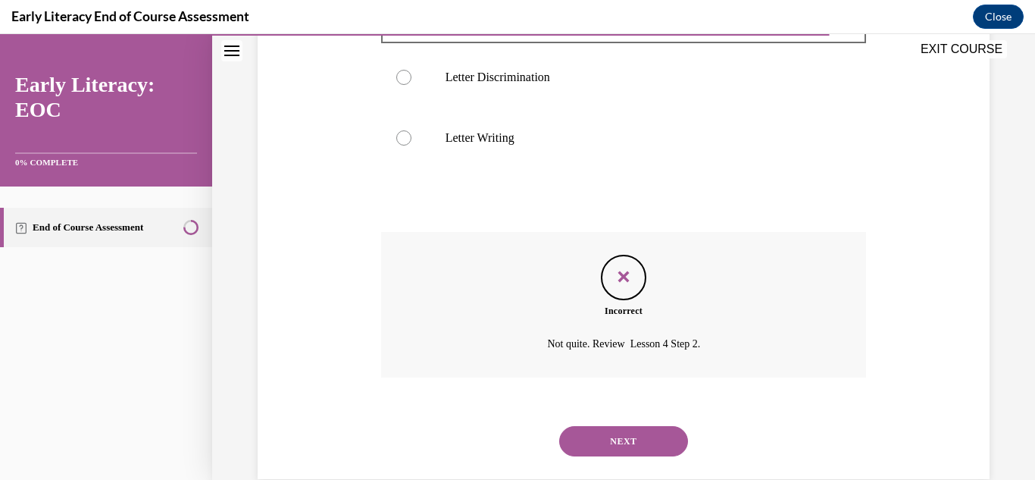
scroll to position [730, 0]
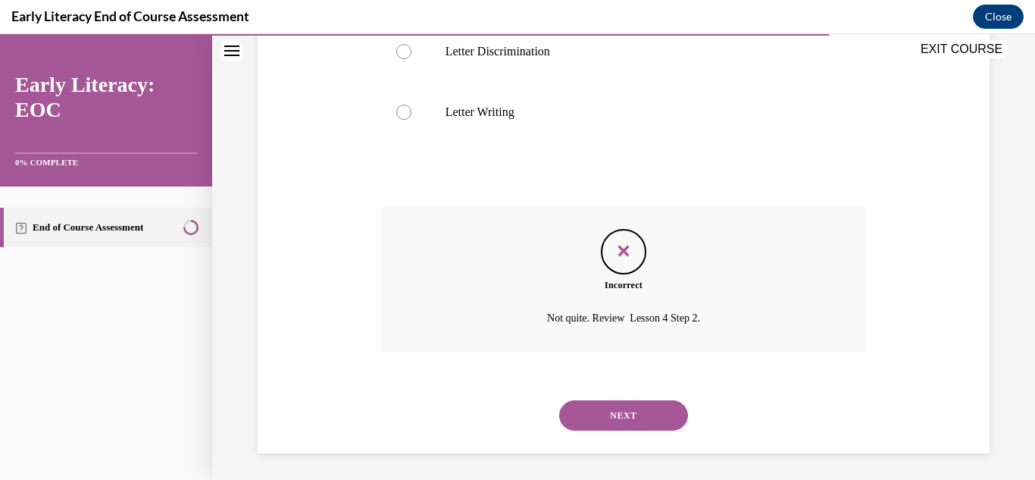
click at [627, 409] on button "NEXT" at bounding box center [623, 415] width 129 height 30
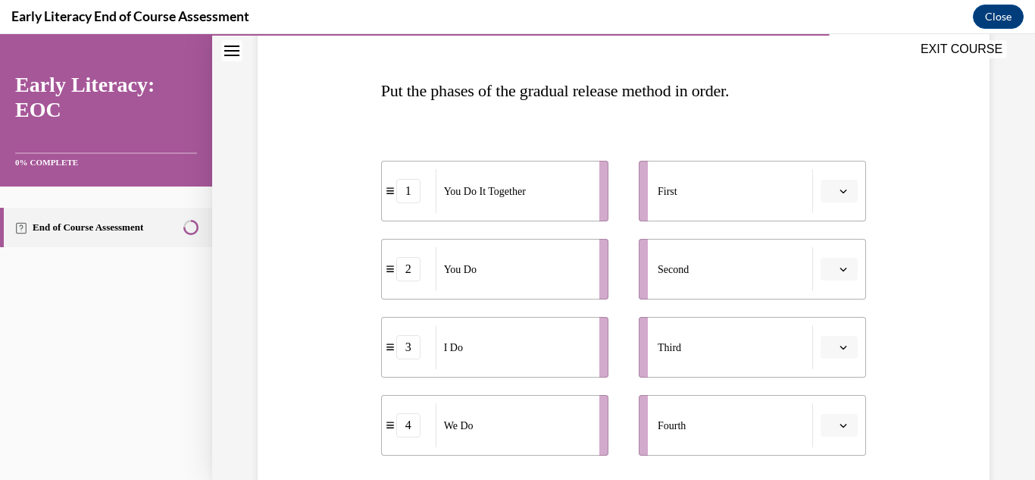
scroll to position [227, 0]
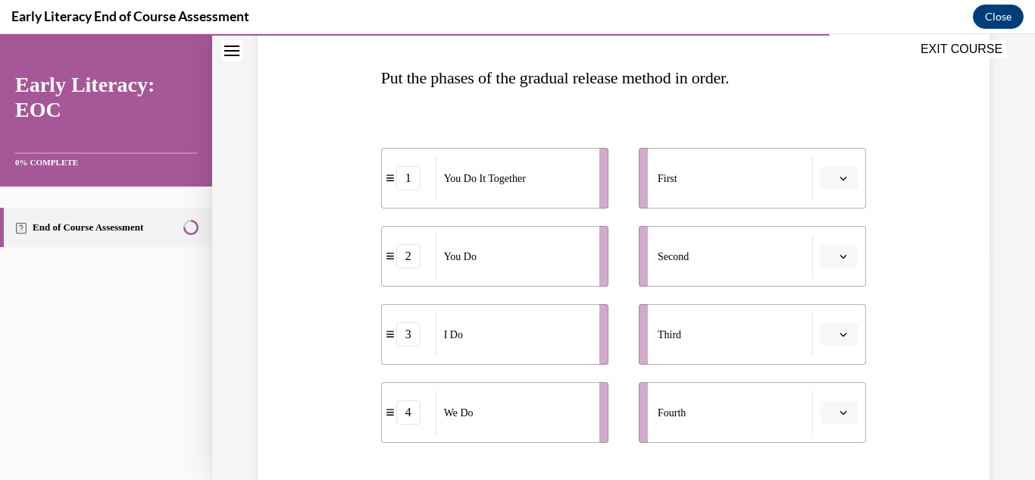
click at [840, 180] on icon "button" at bounding box center [844, 178] width 8 height 8
click at [826, 302] on span "3" at bounding box center [824, 303] width 5 height 12
click at [840, 255] on icon "button" at bounding box center [844, 256] width 8 height 8
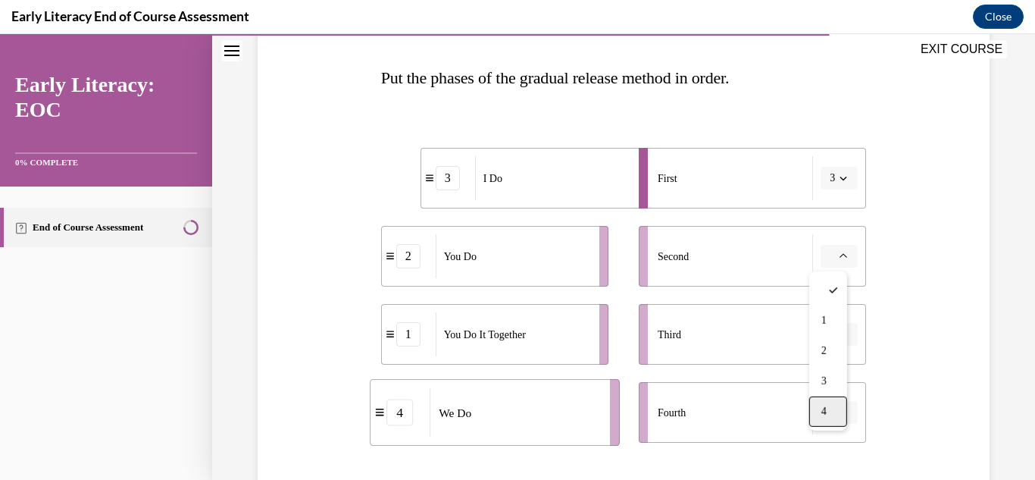
click at [828, 416] on div "4" at bounding box center [829, 411] width 38 height 30
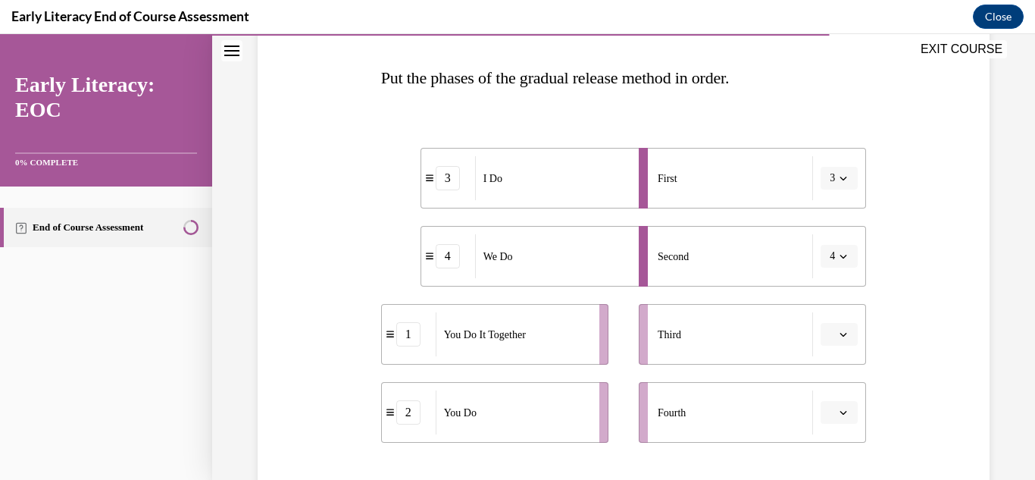
click at [840, 330] on button "button" at bounding box center [839, 334] width 37 height 23
click at [825, 208] on span "1" at bounding box center [824, 209] width 5 height 12
click at [840, 412] on icon "button" at bounding box center [844, 413] width 8 height 8
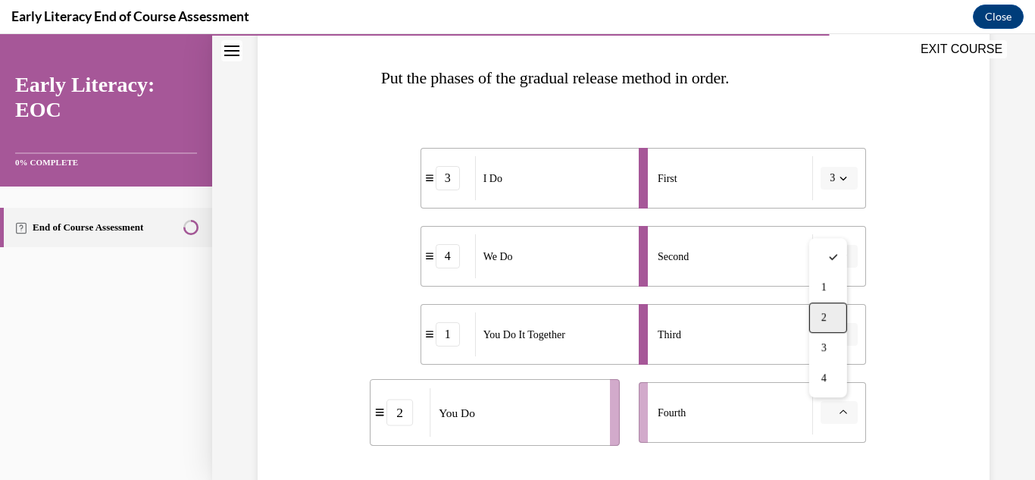
click at [827, 320] on span "2" at bounding box center [824, 318] width 5 height 12
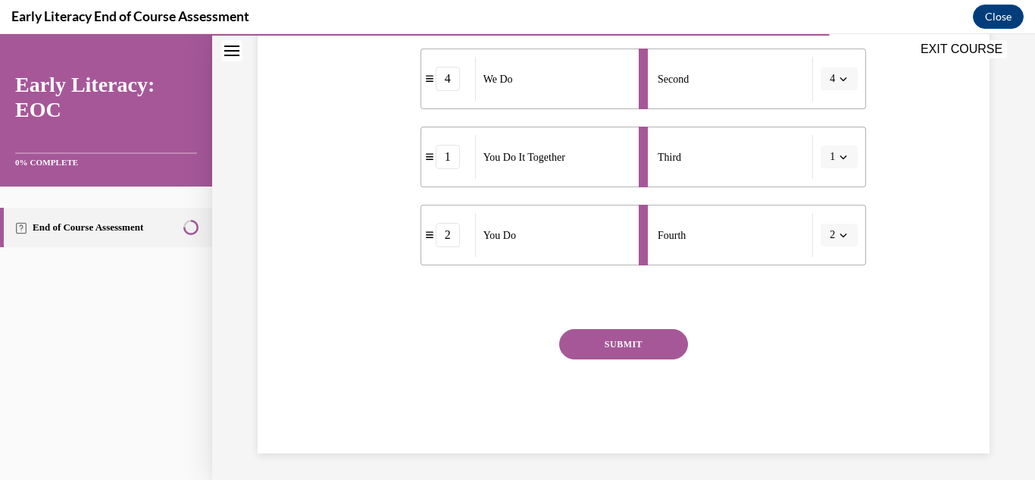
scroll to position [409, 0]
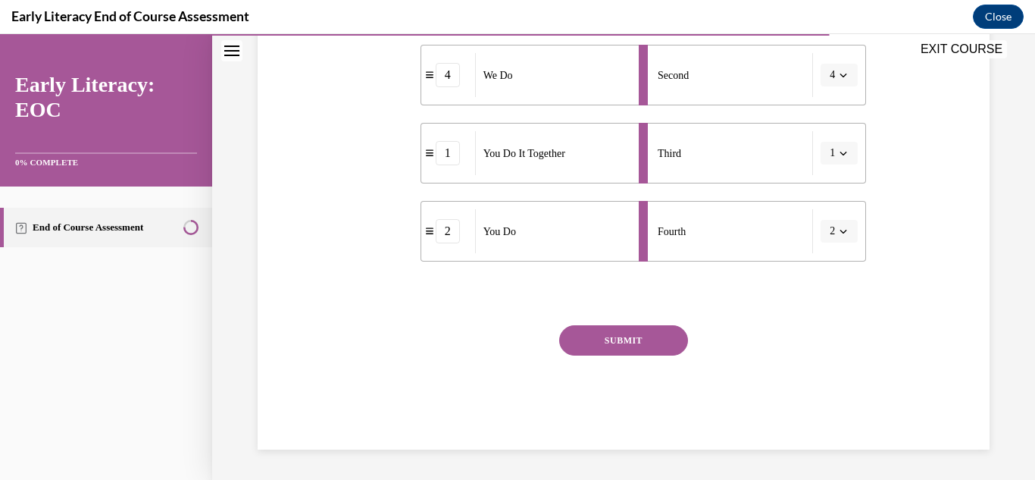
click at [632, 337] on button "SUBMIT" at bounding box center [623, 340] width 129 height 30
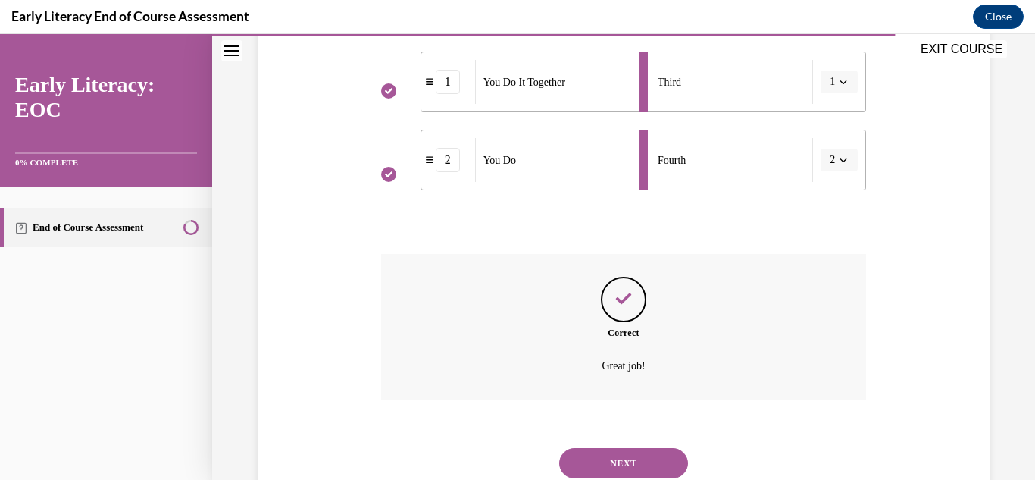
scroll to position [531, 0]
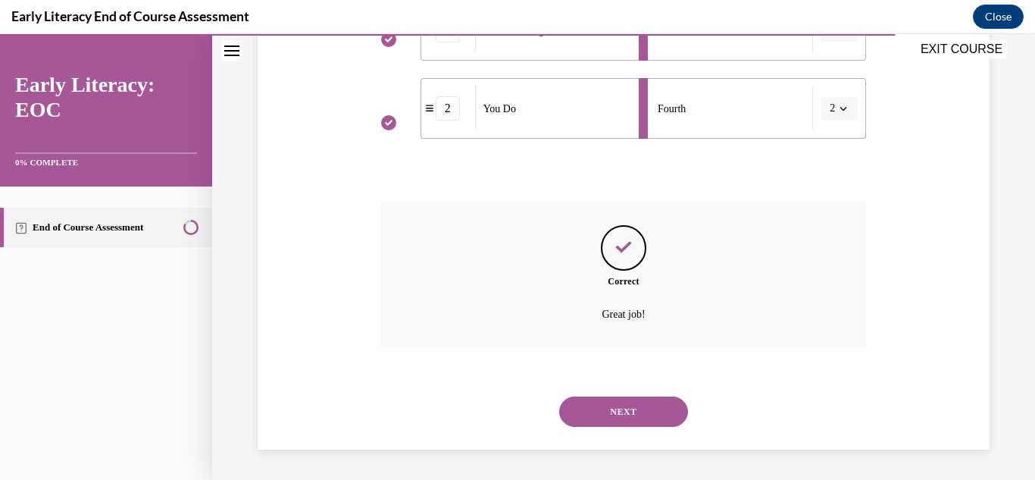
click at [614, 413] on button "NEXT" at bounding box center [623, 411] width 129 height 30
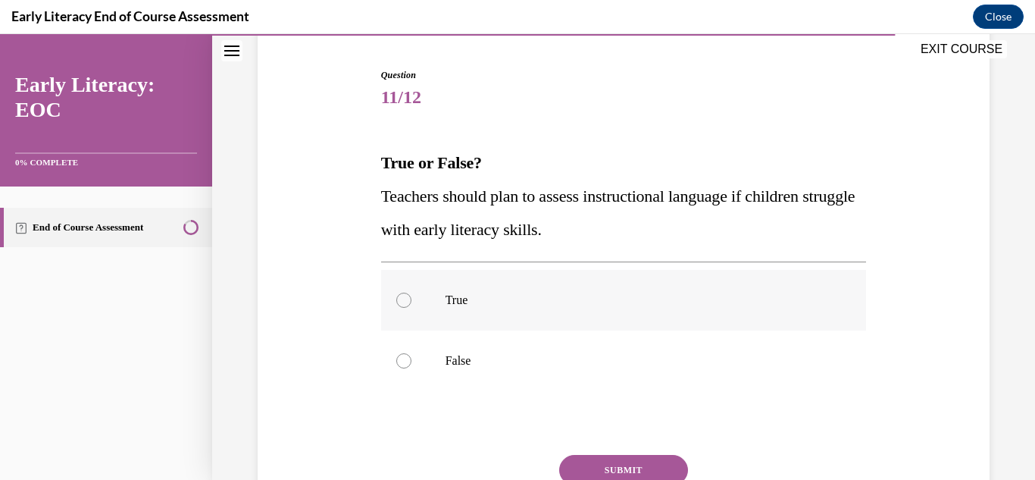
scroll to position [152, 0]
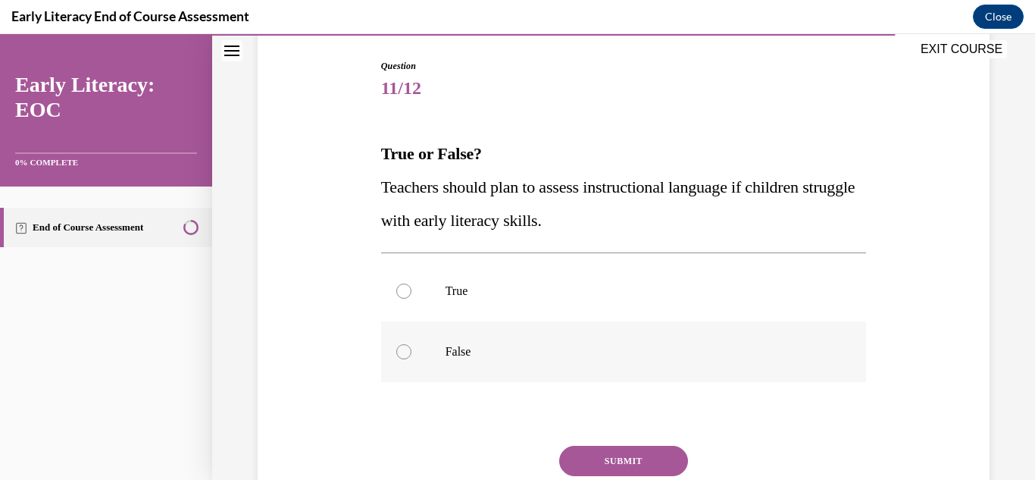
drag, startPoint x: 398, startPoint y: 292, endPoint x: 434, endPoint y: 339, distance: 59.4
click at [399, 292] on div at bounding box center [403, 290] width 15 height 15
click at [600, 453] on button "SUBMIT" at bounding box center [623, 461] width 129 height 30
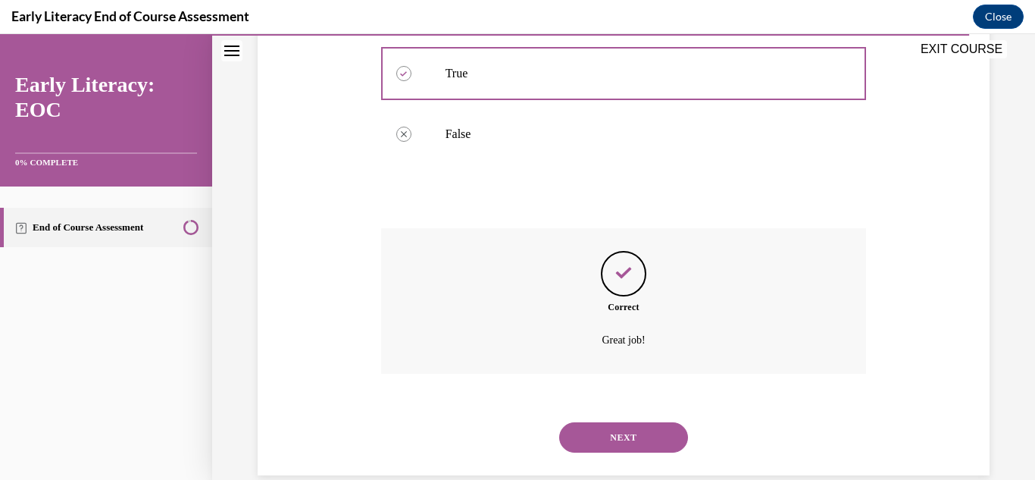
scroll to position [395, 0]
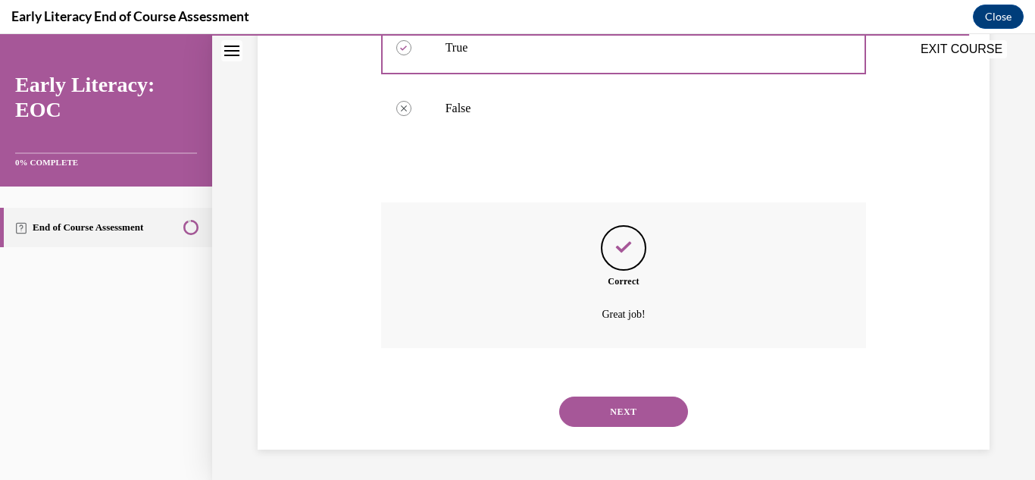
click at [622, 412] on button "NEXT" at bounding box center [623, 411] width 129 height 30
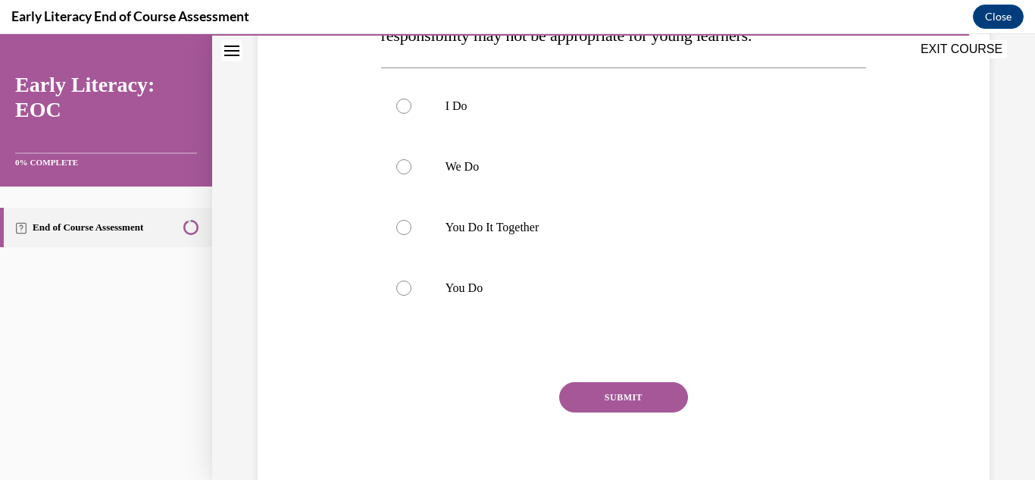
scroll to position [227, 0]
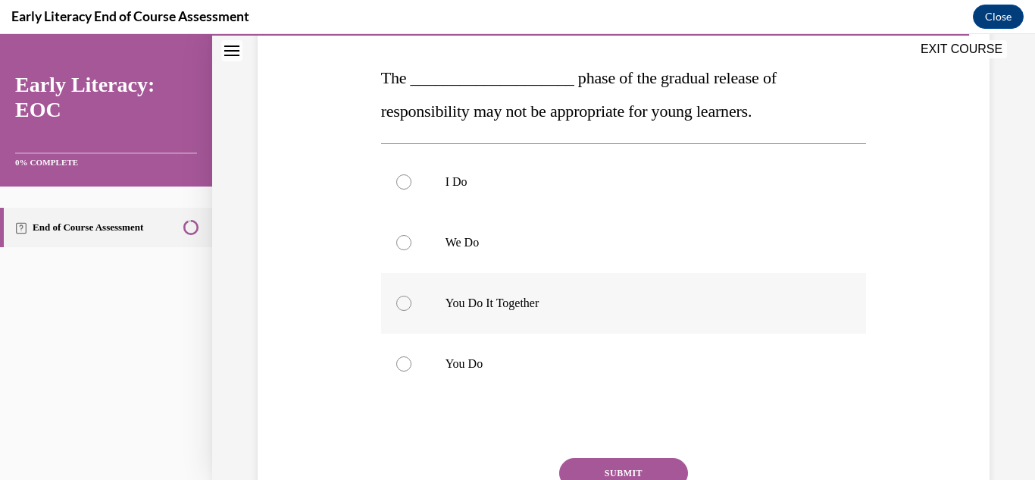
click at [407, 301] on div at bounding box center [403, 303] width 15 height 15
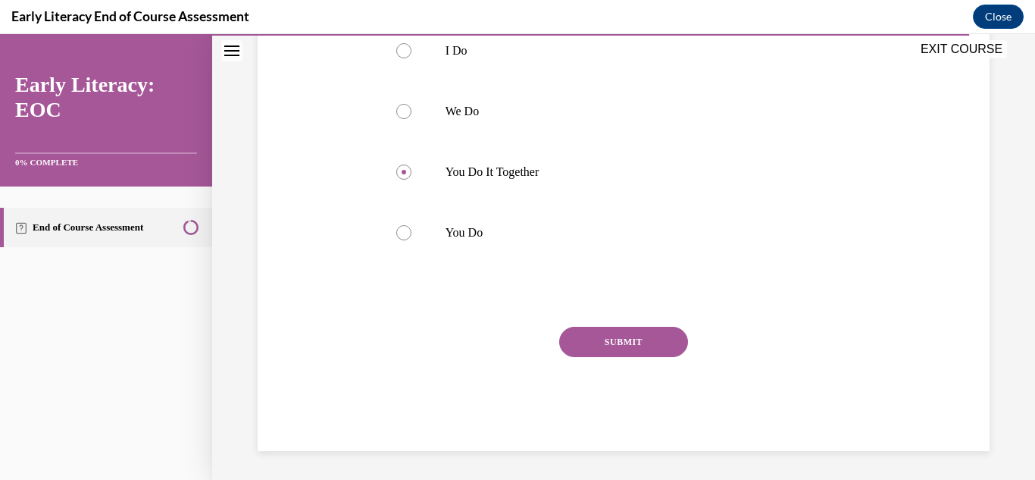
scroll to position [360, 0]
click at [622, 334] on button "SUBMIT" at bounding box center [623, 340] width 129 height 30
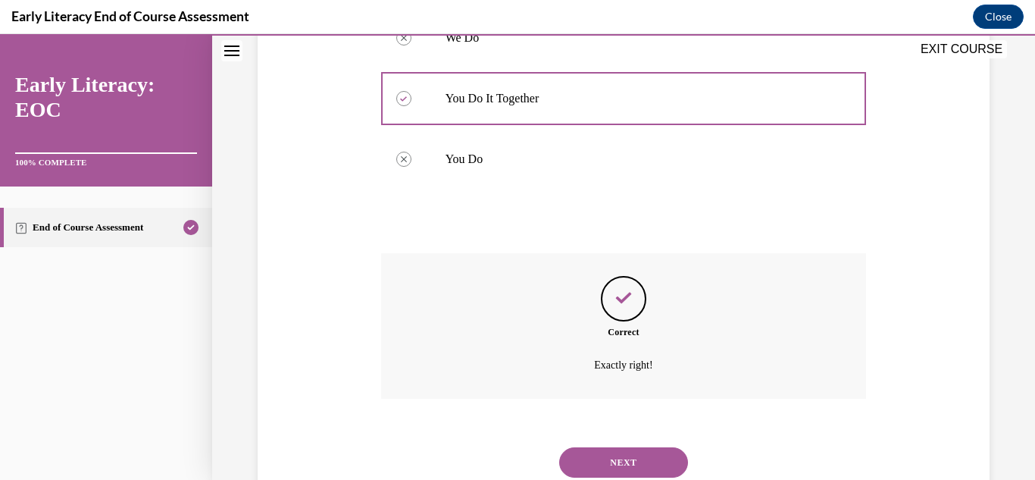
scroll to position [483, 0]
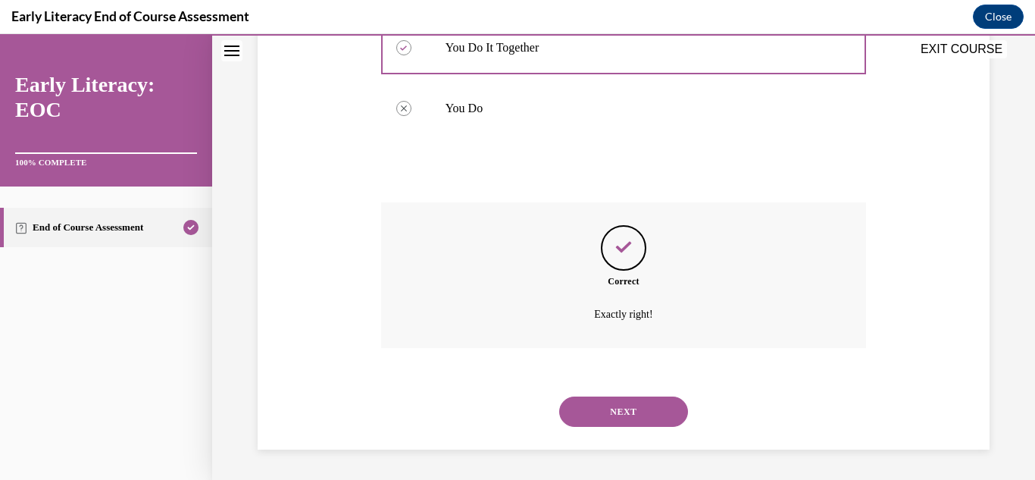
click at [620, 406] on button "NEXT" at bounding box center [623, 411] width 129 height 30
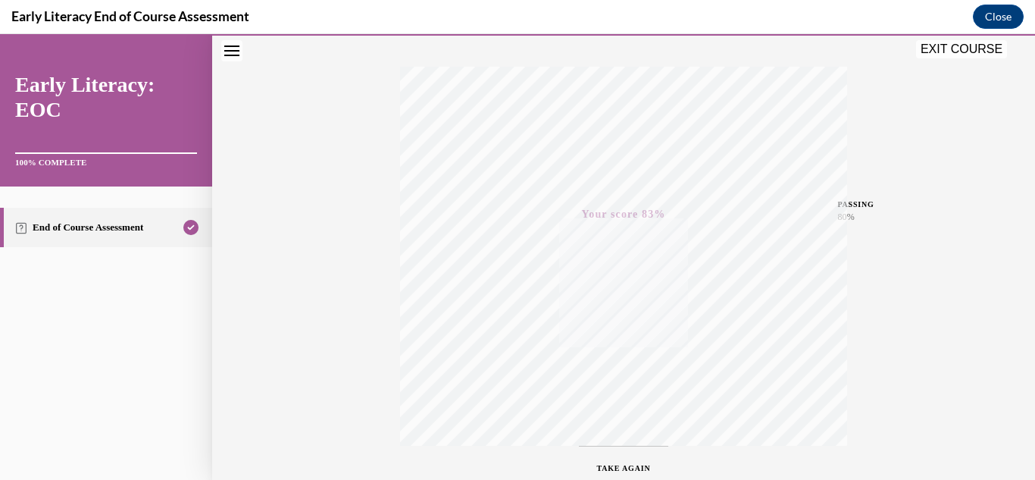
scroll to position [104, 0]
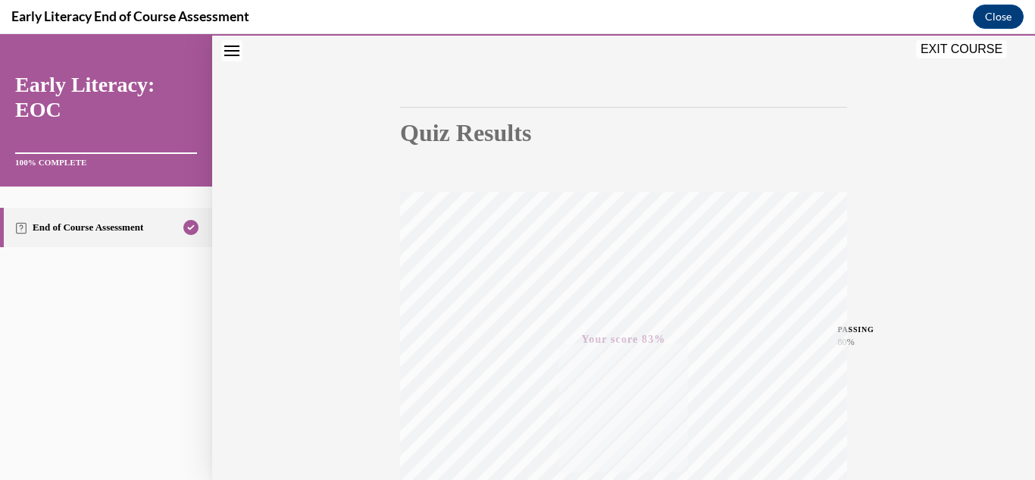
click at [951, 50] on button "EXIT COURSE" at bounding box center [961, 49] width 91 height 18
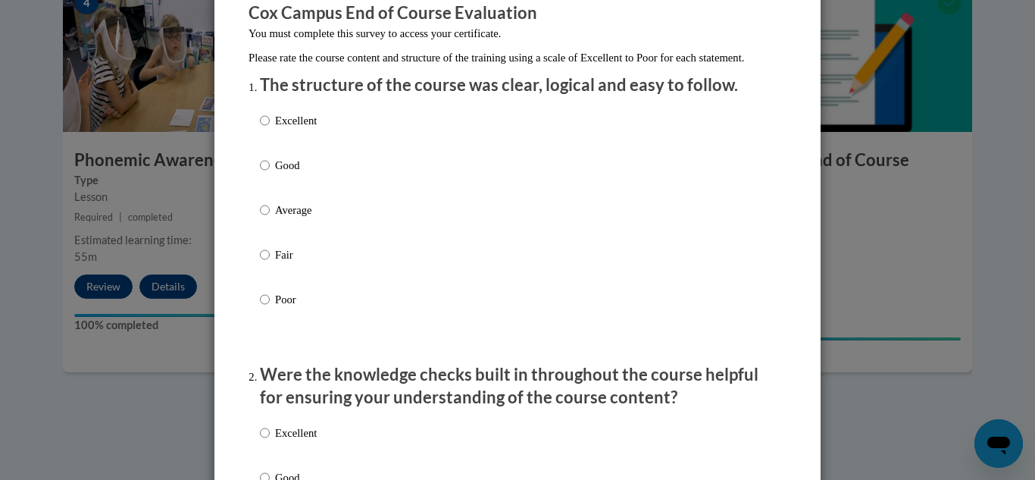
scroll to position [152, 0]
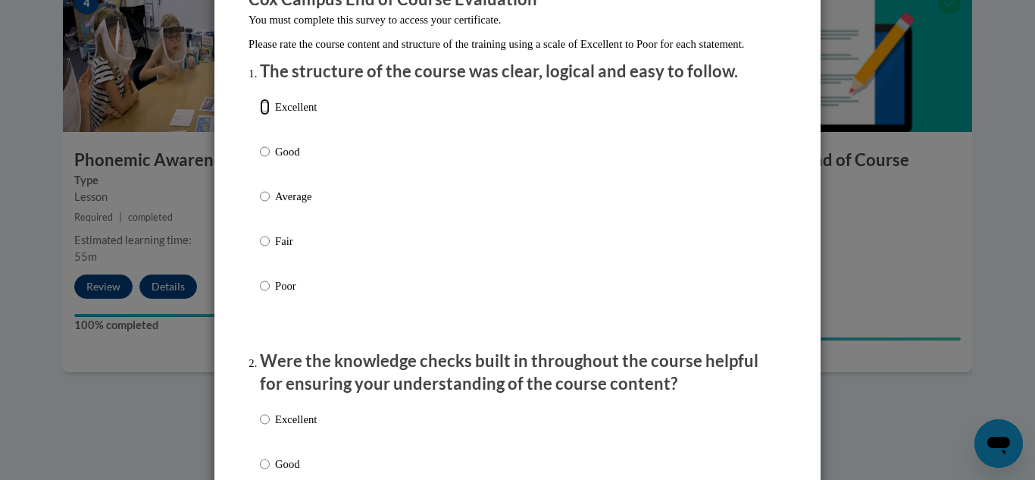
click at [260, 115] on input "Excellent" at bounding box center [265, 107] width 10 height 17
radio input "true"
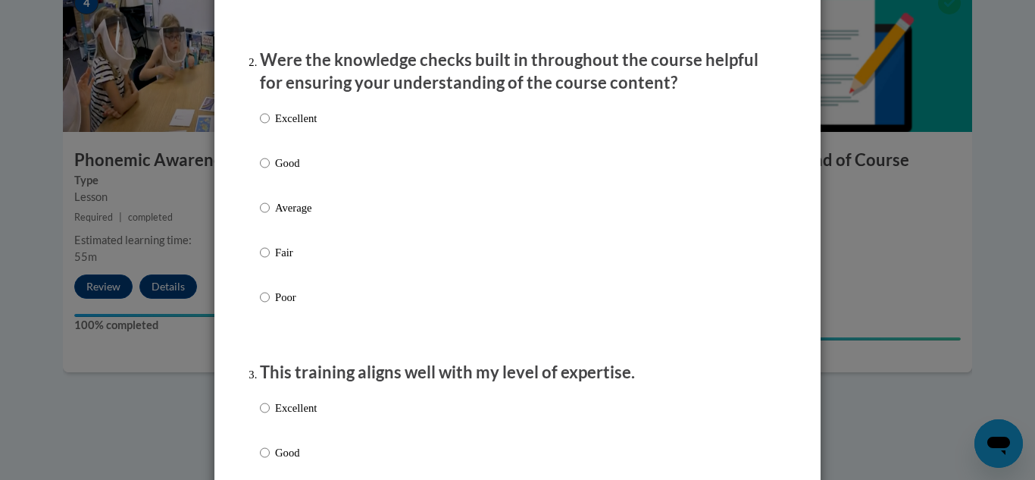
scroll to position [455, 0]
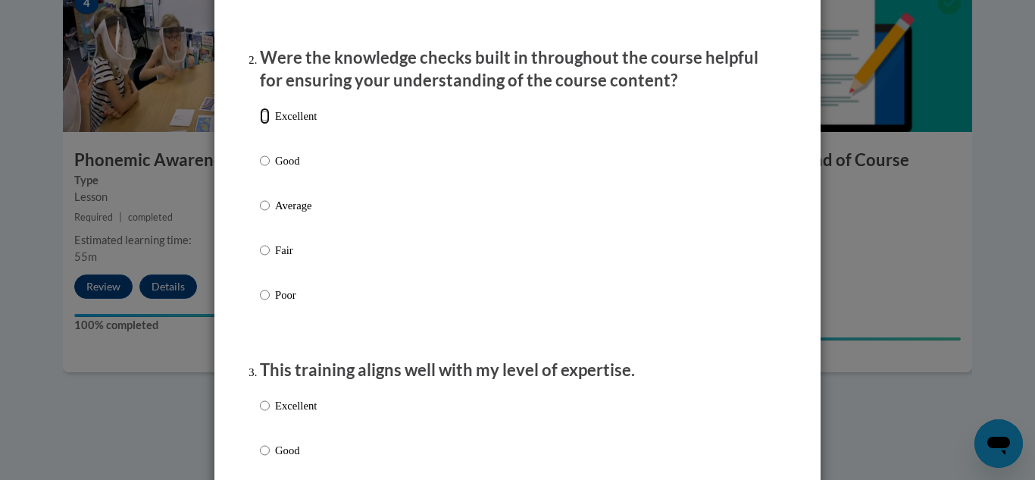
click at [260, 124] on input "Excellent" at bounding box center [265, 116] width 10 height 17
radio input "true"
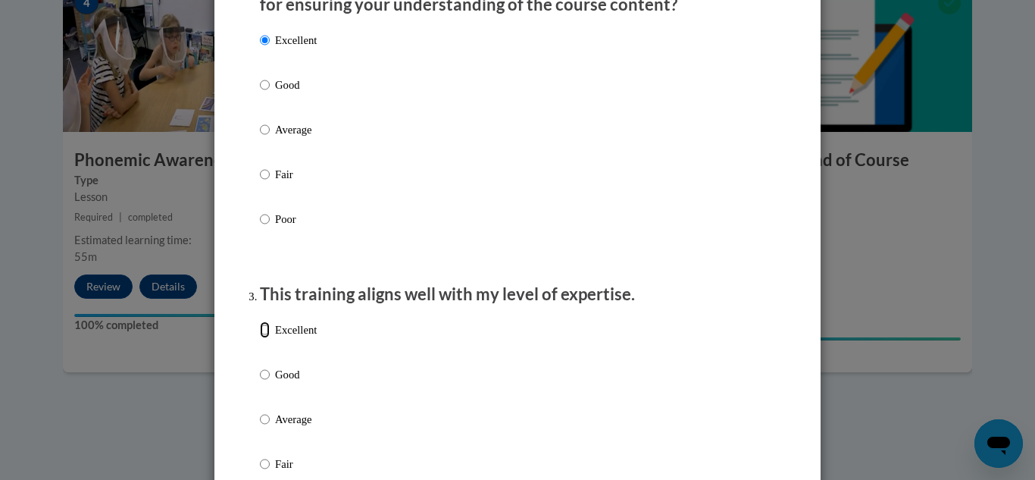
click at [264, 338] on input "Excellent" at bounding box center [265, 329] width 10 height 17
radio input "true"
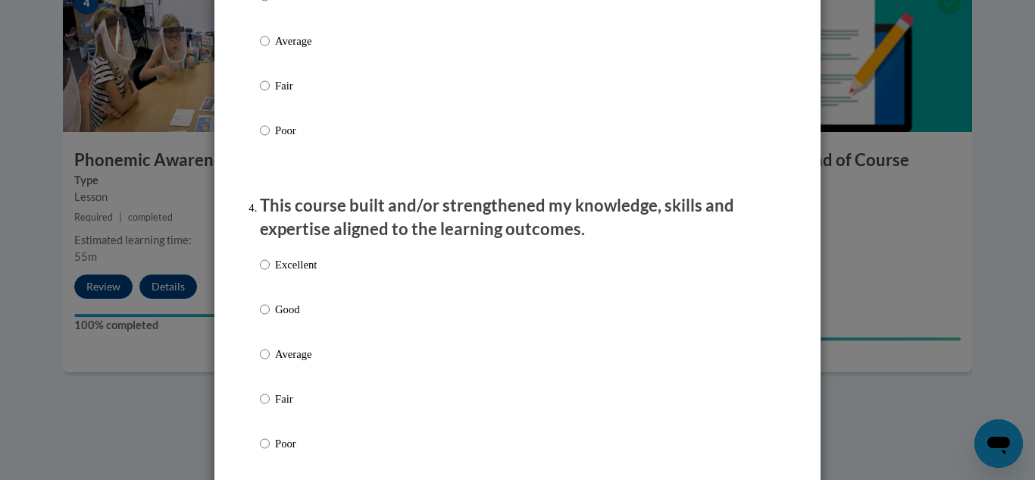
scroll to position [910, 0]
drag, startPoint x: 258, startPoint y: 275, endPoint x: 269, endPoint y: 277, distance: 10.7
click at [260, 272] on input "Excellent" at bounding box center [265, 263] width 10 height 17
radio input "true"
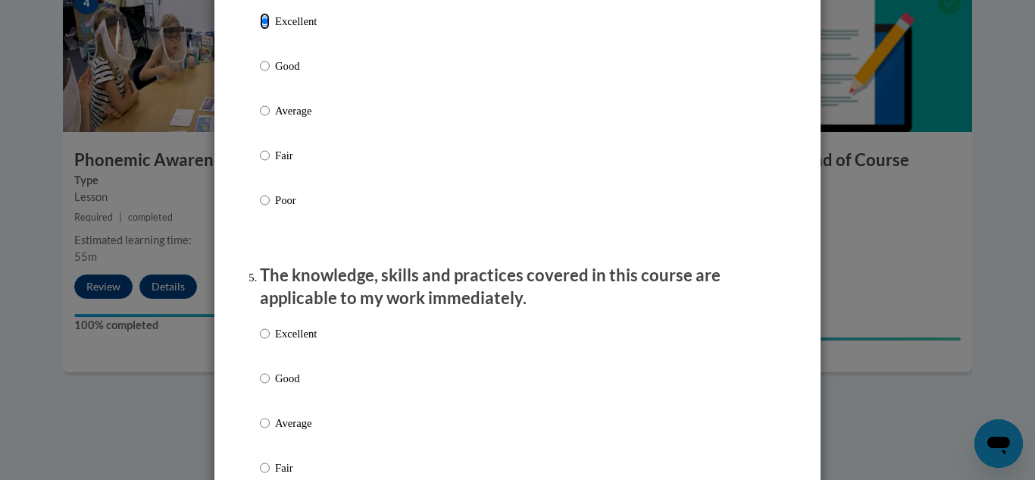
scroll to position [1213, 0]
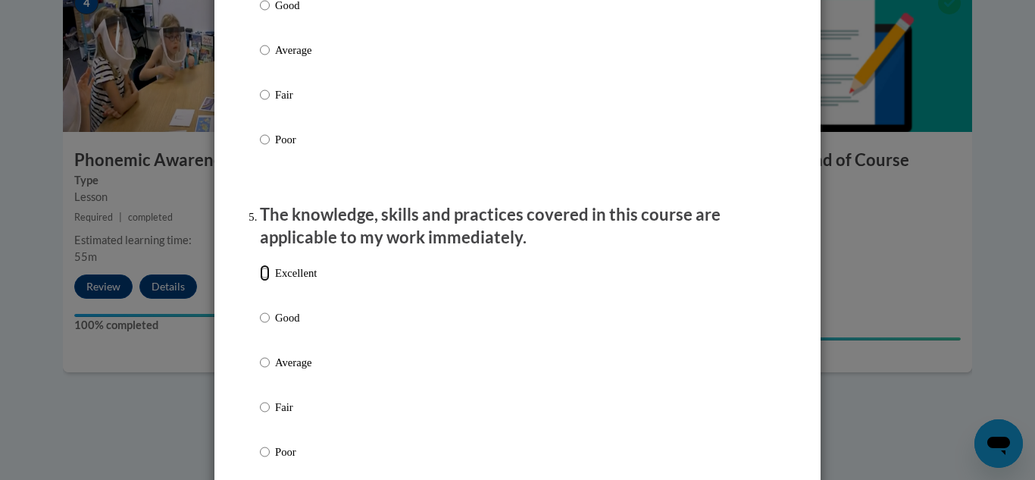
click at [260, 281] on input "Excellent" at bounding box center [265, 273] width 10 height 17
radio input "true"
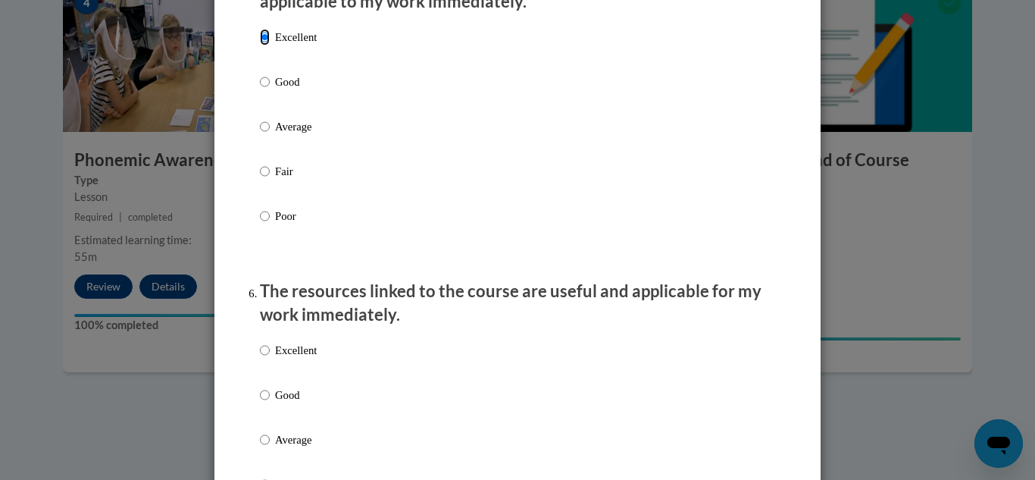
scroll to position [1516, 0]
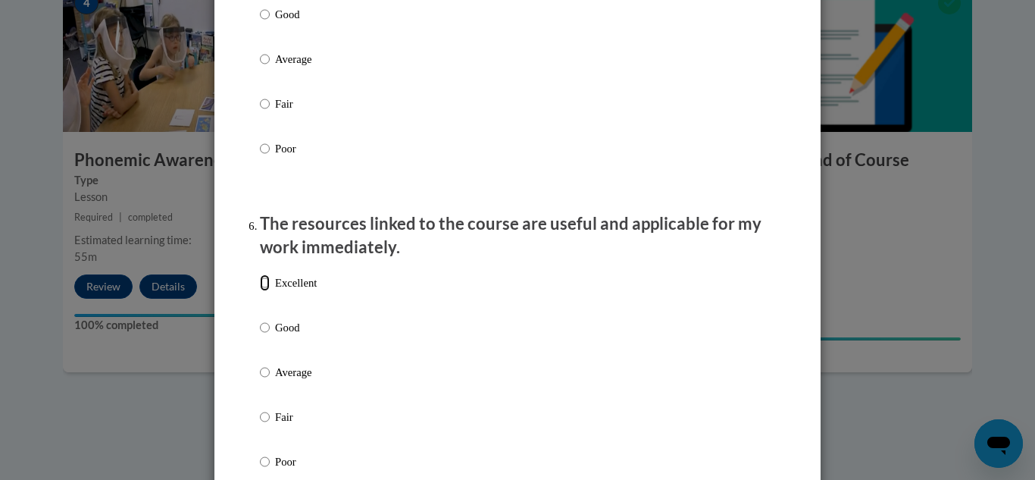
drag, startPoint x: 262, startPoint y: 296, endPoint x: 271, endPoint y: 298, distance: 8.5
click at [262, 291] on input "Excellent" at bounding box center [265, 282] width 10 height 17
radio input "true"
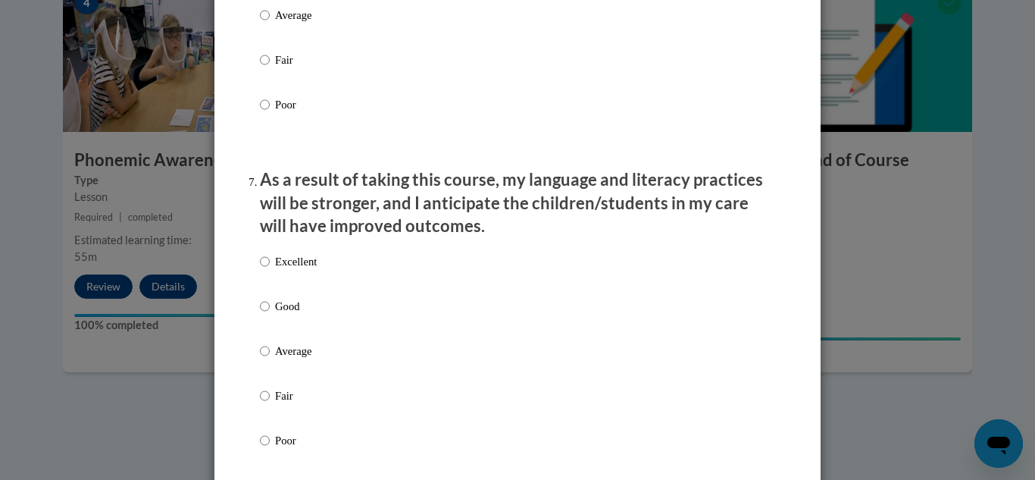
scroll to position [1895, 0]
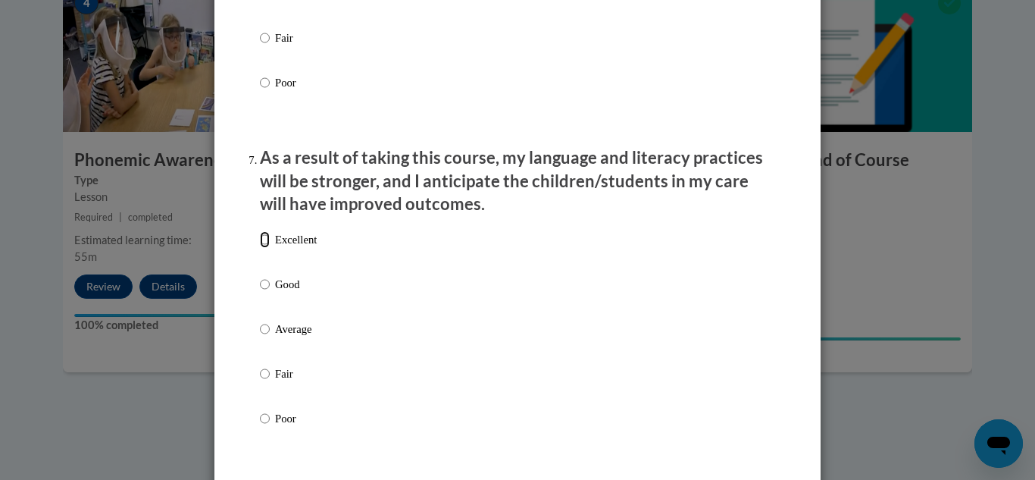
click at [261, 248] on input "Excellent" at bounding box center [265, 239] width 10 height 17
radio input "true"
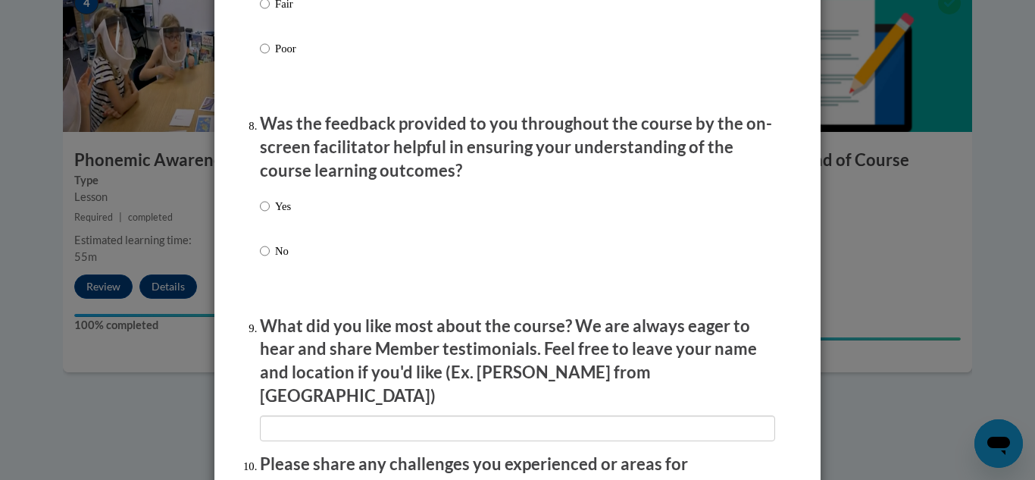
scroll to position [2274, 0]
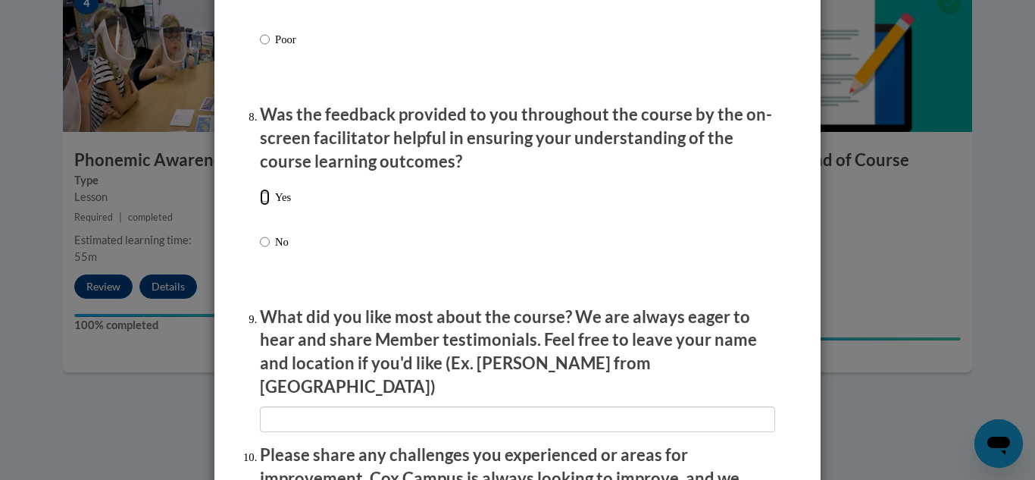
click at [262, 205] on input "Yes" at bounding box center [265, 197] width 10 height 17
radio input "true"
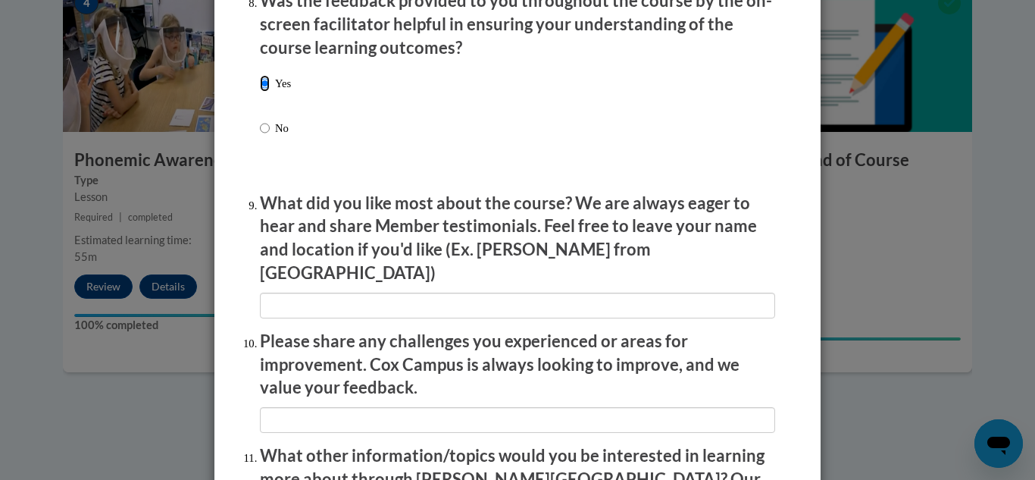
scroll to position [2426, 0]
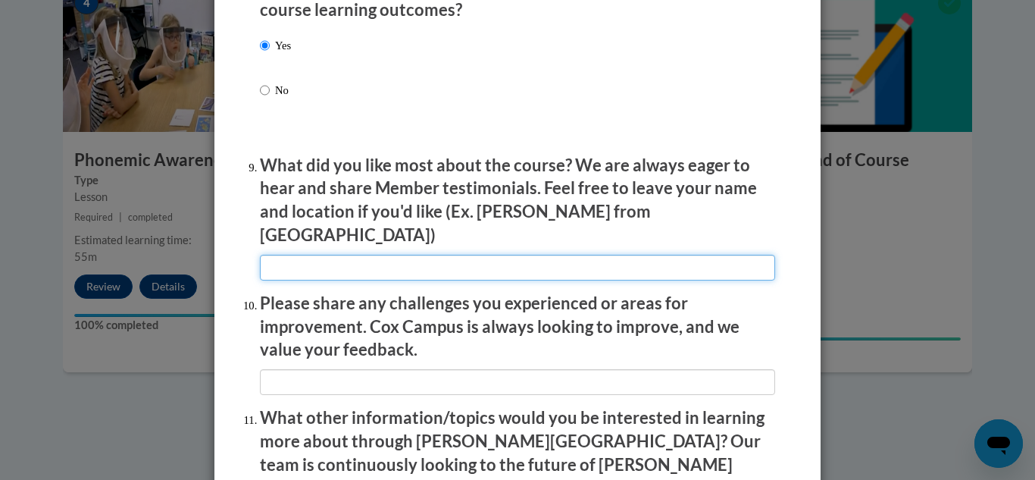
click at [265, 255] on input "textbox" at bounding box center [517, 268] width 515 height 26
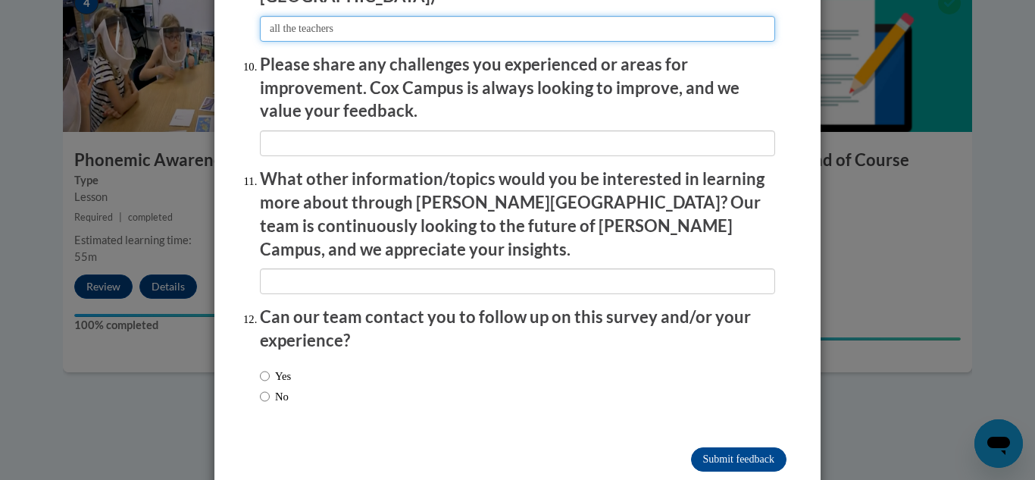
scroll to position [2670, 0]
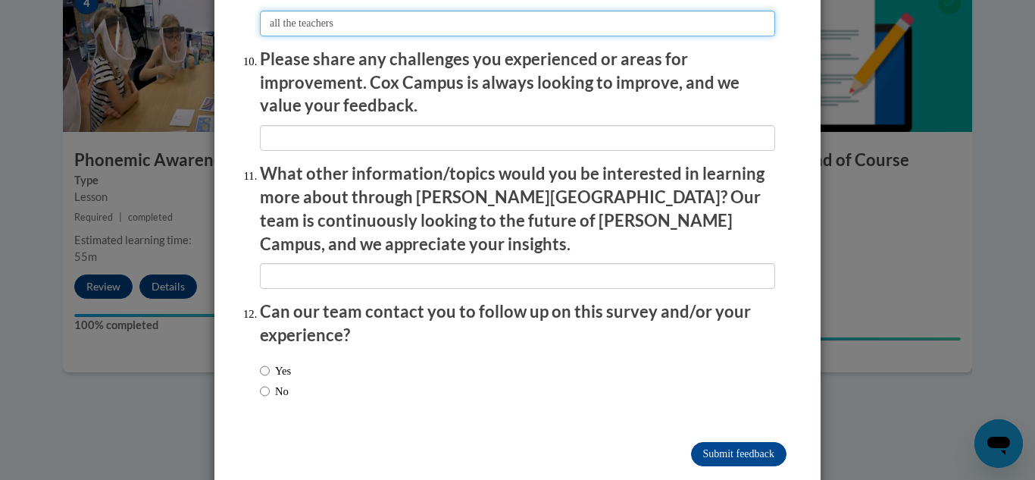
type input "all the teachers"
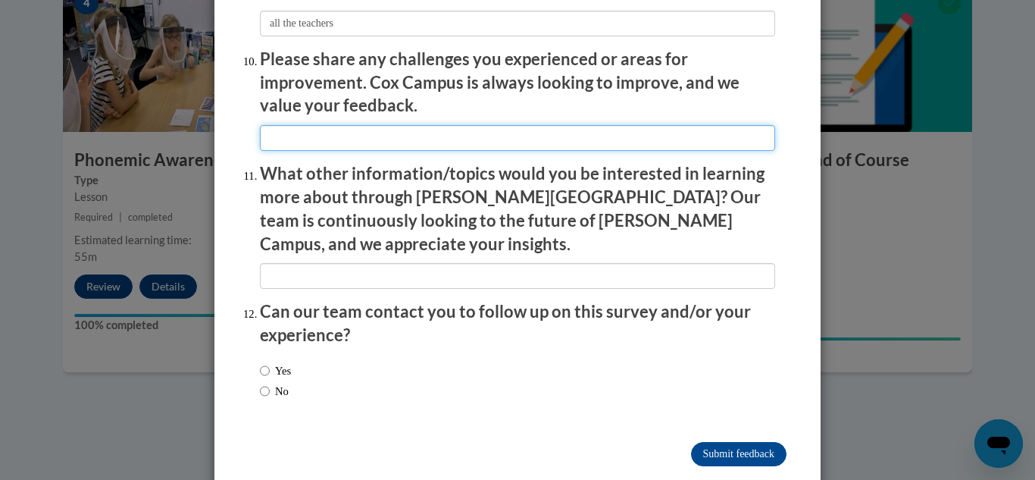
click at [271, 125] on input "textbox" at bounding box center [517, 138] width 515 height 26
type input "All the activity the teacher showed"
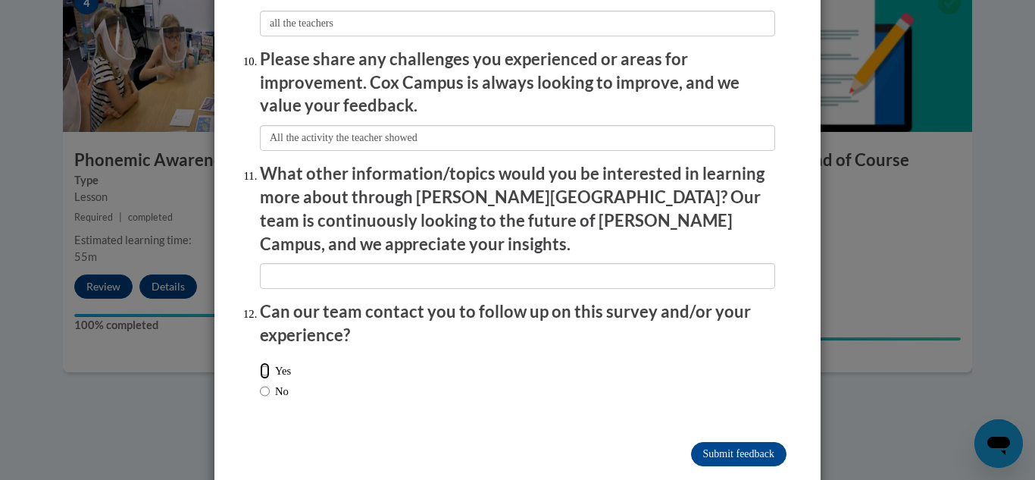
drag, startPoint x: 260, startPoint y: 333, endPoint x: 287, endPoint y: 330, distance: 26.6
click at [264, 362] on input "Yes" at bounding box center [265, 370] width 10 height 17
radio input "true"
click at [714, 442] on input "Submit feedback" at bounding box center [739, 454] width 96 height 24
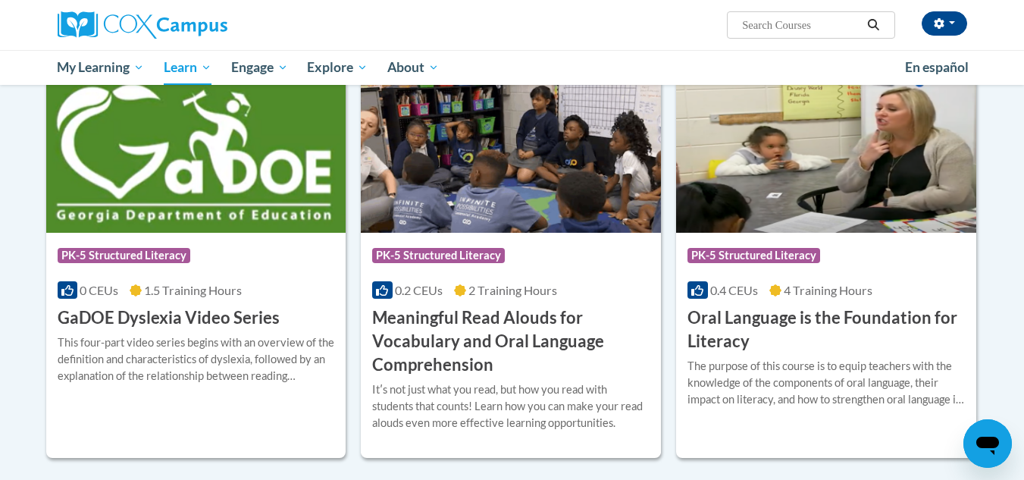
scroll to position [910, 0]
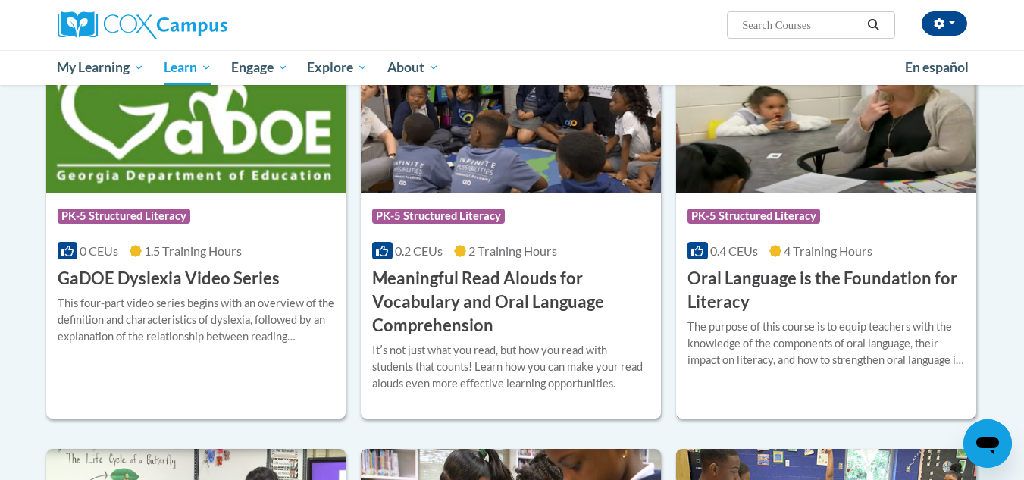
click at [735, 283] on h3 "Oral Language is the Foundation for Literacy" at bounding box center [825, 290] width 277 height 47
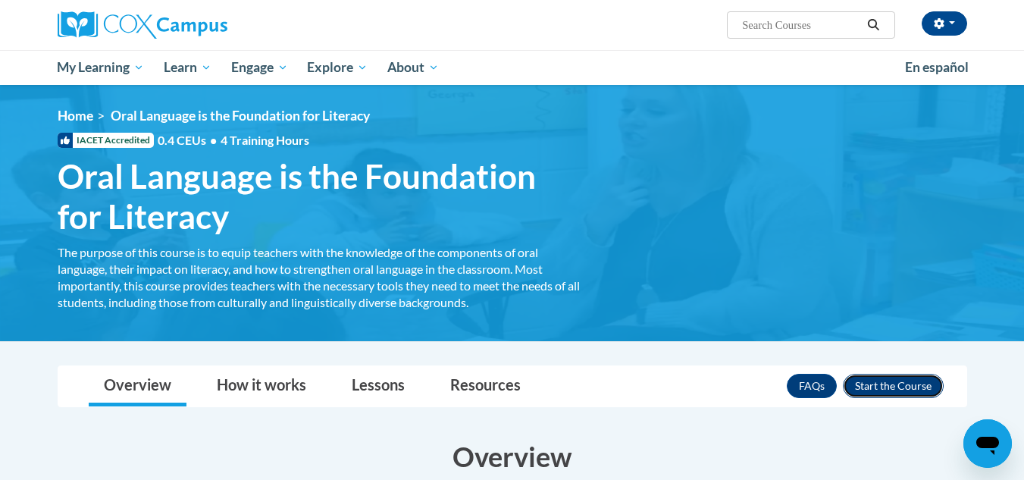
click at [888, 381] on button "Enroll" at bounding box center [893, 386] width 101 height 24
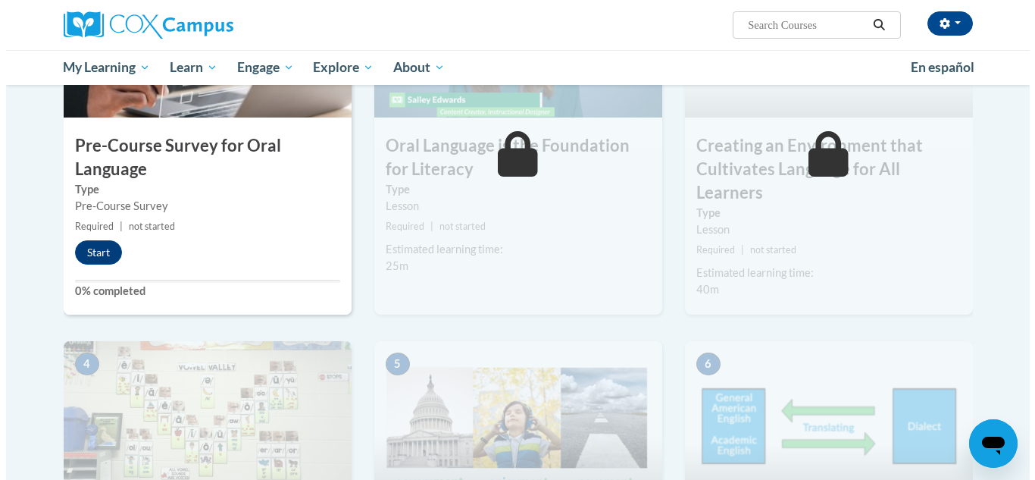
scroll to position [379, 0]
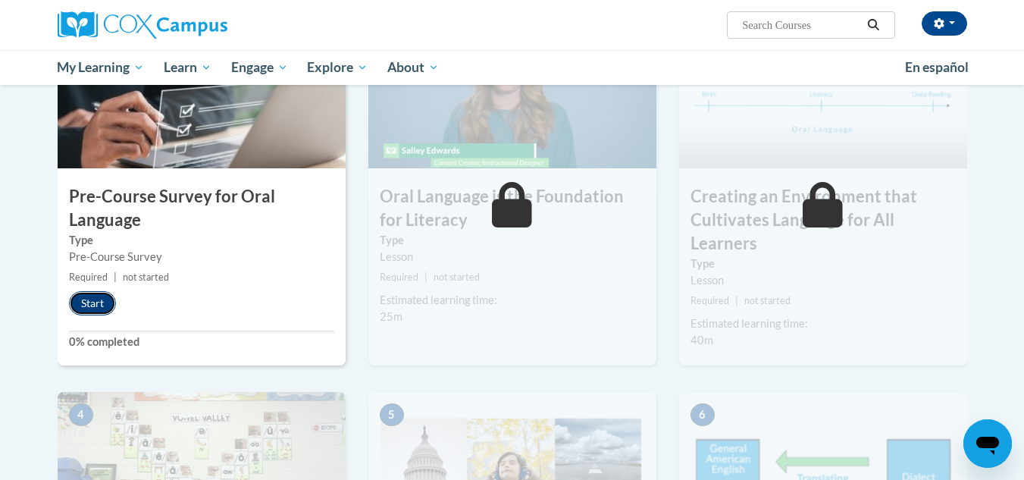
click at [92, 304] on button "Start" at bounding box center [92, 303] width 47 height 24
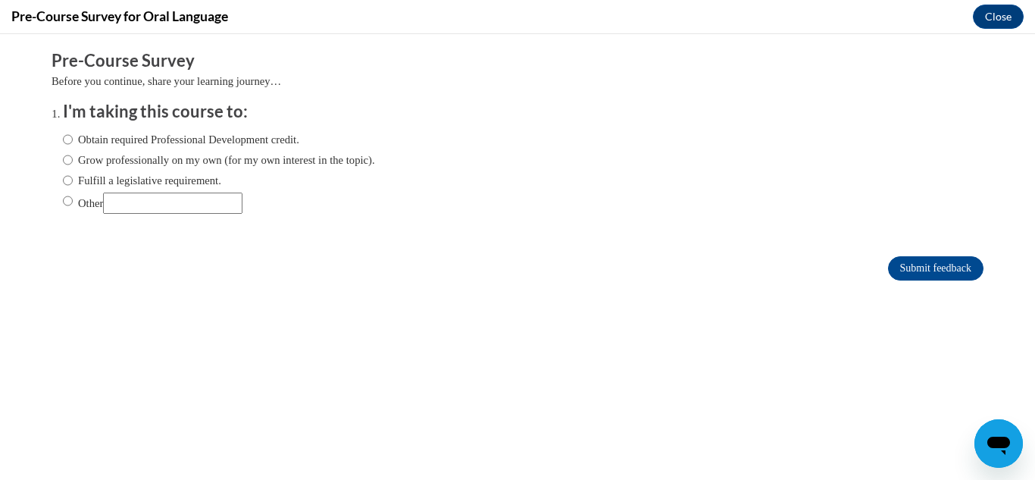
scroll to position [0, 0]
drag, startPoint x: 53, startPoint y: 202, endPoint x: 62, endPoint y: 199, distance: 9.6
click at [63, 202] on input "Other" at bounding box center [68, 201] width 10 height 17
radio input "true"
click at [119, 199] on input "Other" at bounding box center [172, 203] width 139 height 21
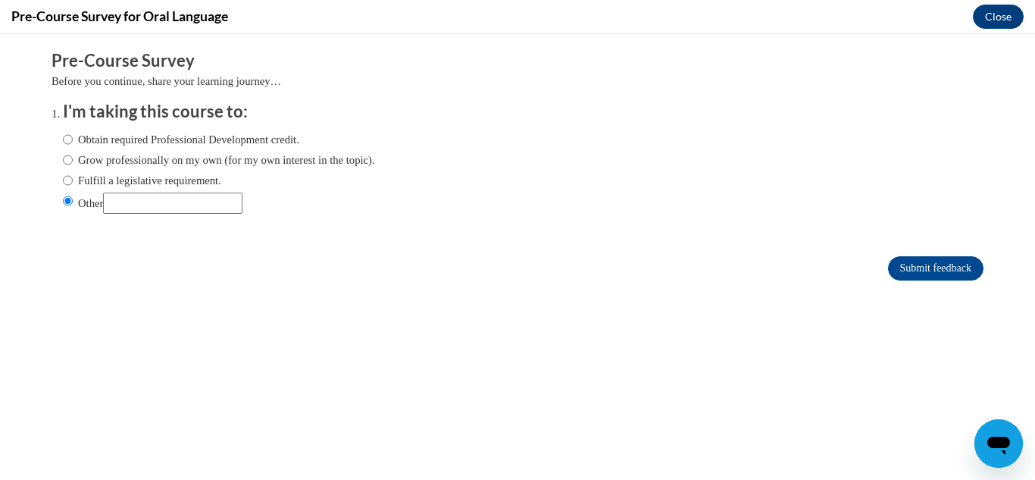
type input "To help me on my teaching journey."
click at [921, 263] on input "Submit feedback" at bounding box center [936, 268] width 96 height 24
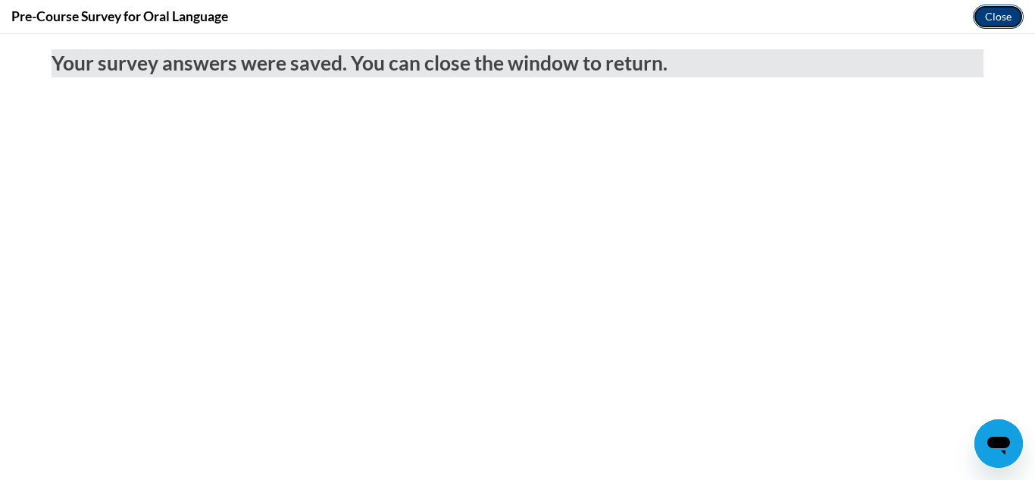
click at [991, 20] on button "Close" at bounding box center [998, 17] width 51 height 24
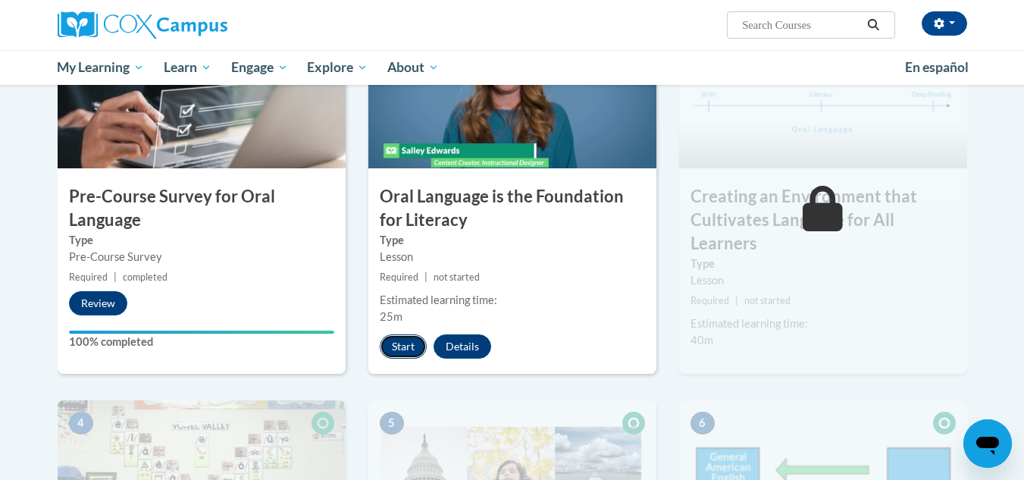
click at [408, 348] on button "Start" at bounding box center [403, 346] width 47 height 24
